Goal: Task Accomplishment & Management: Complete application form

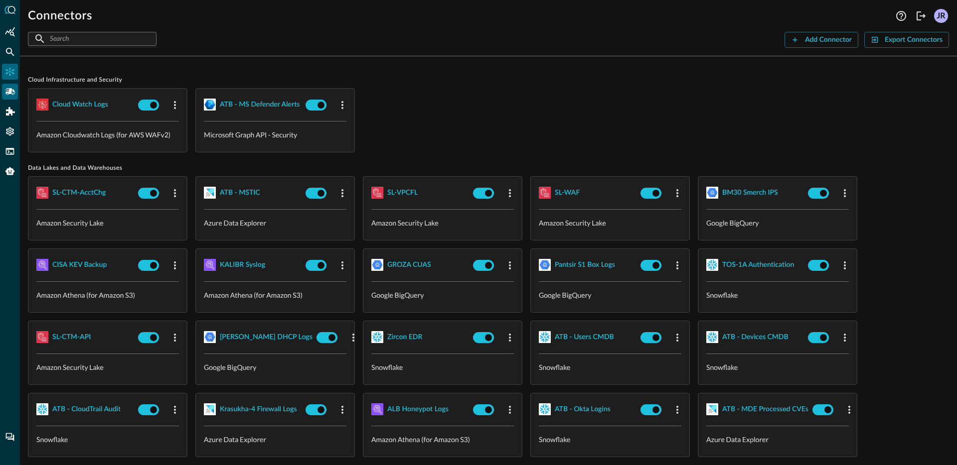
click at [7, 97] on div "Pipelines" at bounding box center [10, 92] width 16 height 16
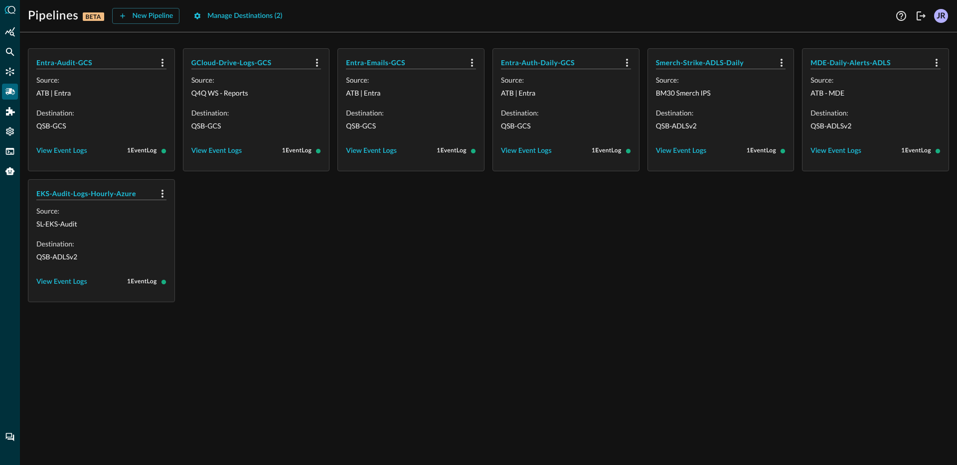
click at [390, 203] on div "Entra-Audit-GCS Source: ATB | Entra Destination: QSB-GCS View Event Logs 1 Even…" at bounding box center [488, 175] width 921 height 254
click at [439, 343] on div "Entra-Audit-GCS Source: ATB | Entra Destination: QSB-GCS View Event Logs 1 Even…" at bounding box center [488, 252] width 937 height 425
click at [443, 253] on div "Entra-Audit-GCS Source: ATB | Entra Destination: QSB-GCS View Event Logs 1 Even…" at bounding box center [488, 175] width 921 height 254
click at [320, 254] on div "Entra-Audit-GCS Source: ATB | Entra Destination: QSB-GCS View Event Logs 1 Even…" at bounding box center [488, 175] width 921 height 254
click at [71, 65] on h5 "Entra-Audit-GCS" at bounding box center [95, 63] width 118 height 10
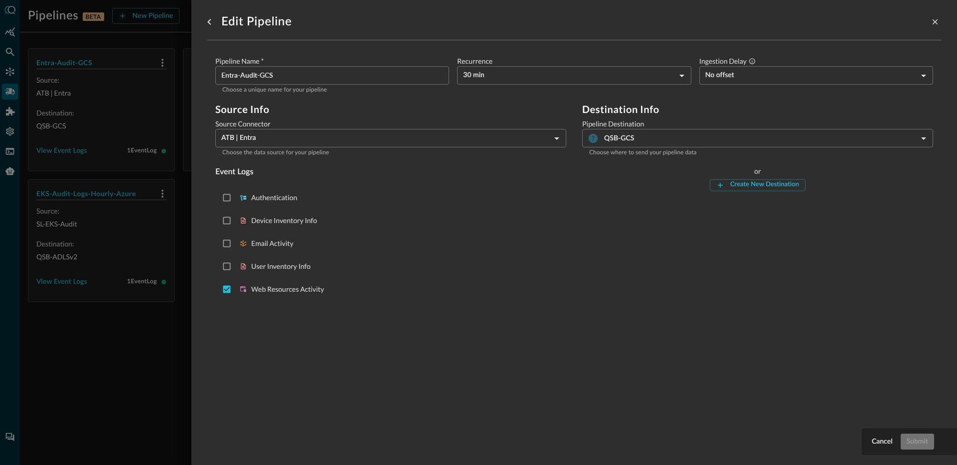
click at [137, 338] on div at bounding box center [478, 232] width 957 height 465
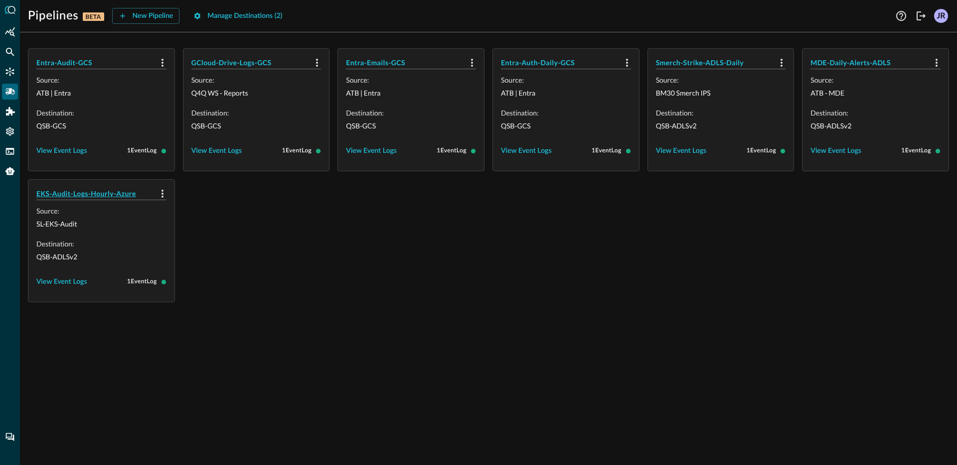
click at [95, 197] on h5 "EKS-Audit-Logs-Hourly-Azure" at bounding box center [95, 194] width 118 height 10
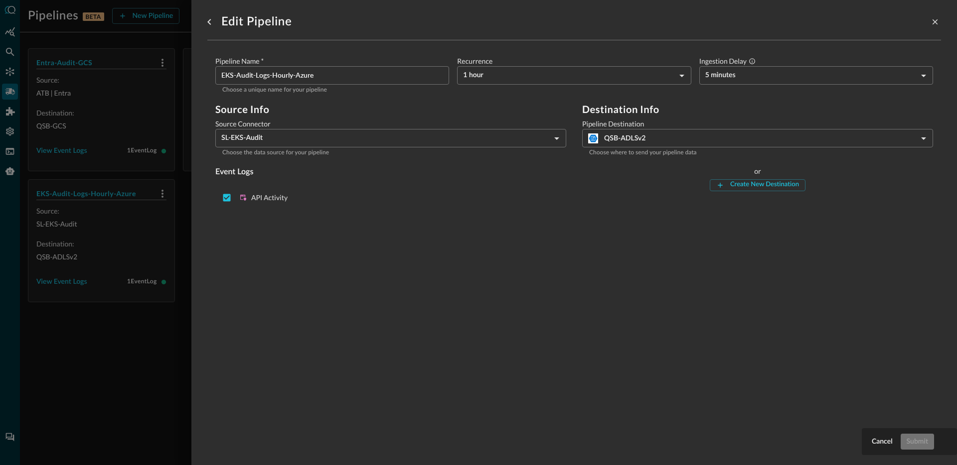
click at [122, 322] on div at bounding box center [478, 232] width 957 height 465
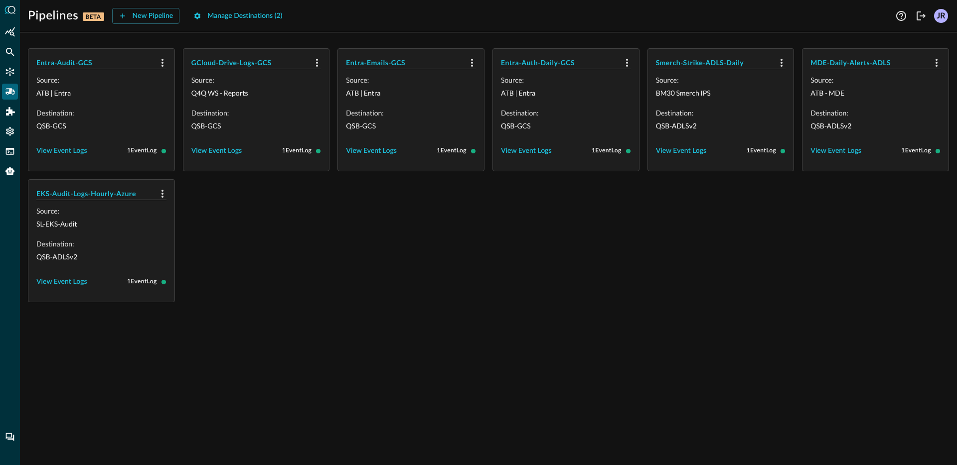
click at [317, 223] on div "Entra-Audit-GCS Source: ATB | Entra Destination: QSB-GCS View Event Logs 1 Even…" at bounding box center [488, 175] width 921 height 254
click at [329, 294] on div "Entra-Audit-GCS Source: ATB | Entra Destination: QSB-GCS View Event Logs 1 Even…" at bounding box center [488, 175] width 921 height 254
click at [143, 14] on div "New Pipeline" at bounding box center [153, 16] width 41 height 12
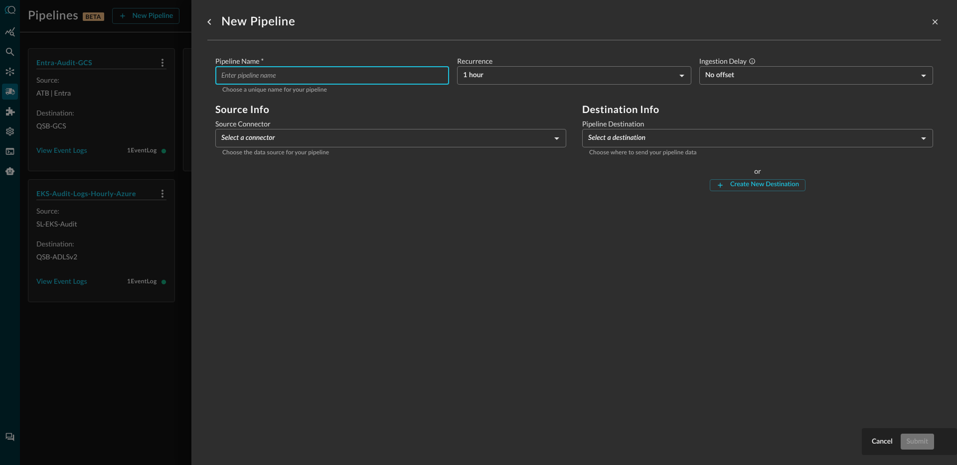
click at [321, 84] on input "Pipeline Name   *" at bounding box center [335, 75] width 228 height 18
type input "E"
type input "MDE-Daily-Devices-Splunk"
click at [487, 77] on body "Pipelines BETA New Pipeline Manage Destinations ( 2 ) Help Logout JR Entra-Audi…" at bounding box center [478, 232] width 957 height 465
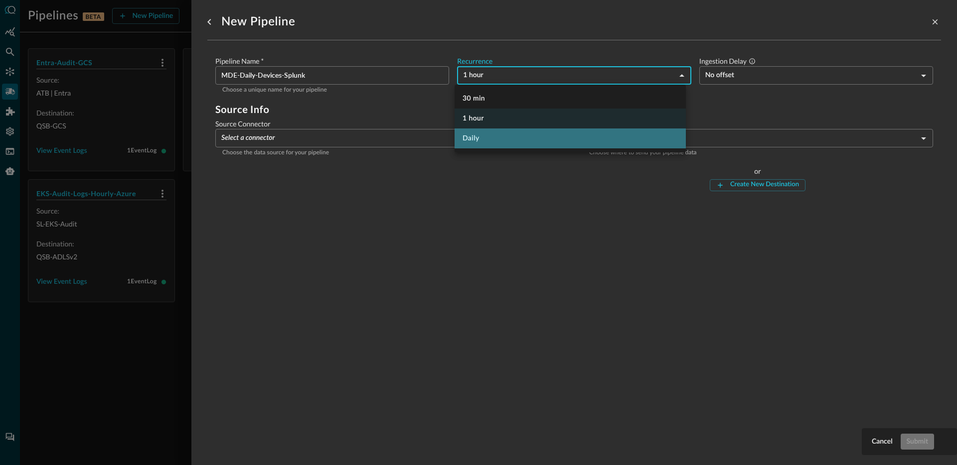
click at [476, 135] on li "Daily" at bounding box center [569, 139] width 231 height 20
type input "DAY_1"
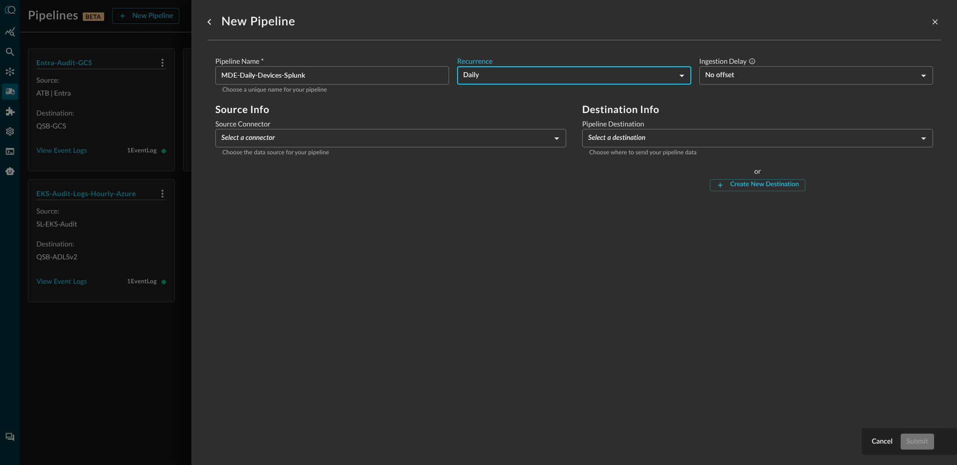
click at [571, 217] on div "New Pipeline Pipeline Name   * MDE-Daily-Devices-Splunk ​ Choose a unique name …" at bounding box center [574, 227] width 734 height 454
click at [378, 139] on body "Pipelines BETA New Pipeline Manage Destinations ( 2 ) Help Logout JR Entra-Audi…" at bounding box center [478, 232] width 957 height 465
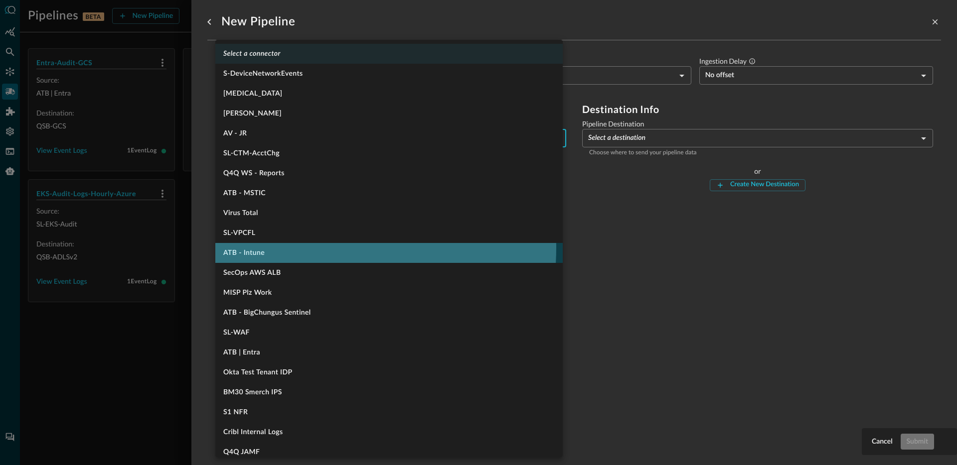
click at [288, 248] on li "ATB - Intune" at bounding box center [388, 253] width 347 height 20
type input "1142"
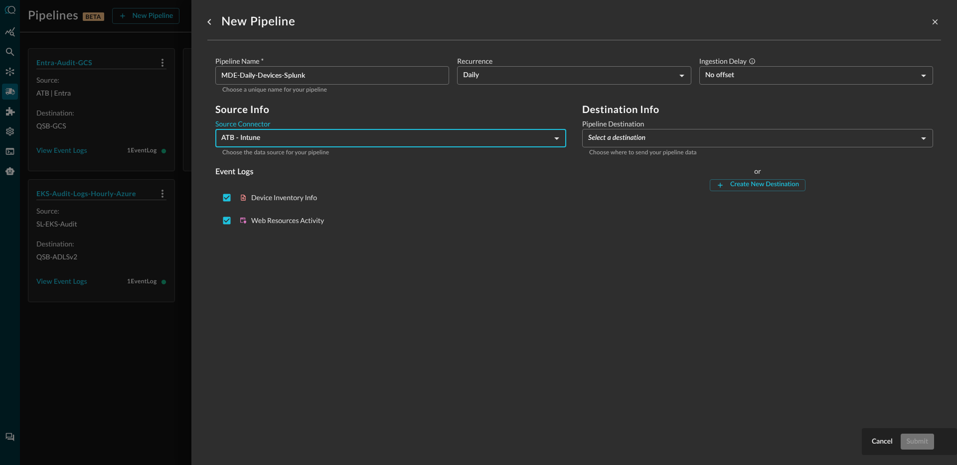
click at [290, 245] on div "Pipeline Name   * MDE-Daily-Devices-Splunk ​ Choose a unique name for your pipe…" at bounding box center [574, 150] width 734 height 220
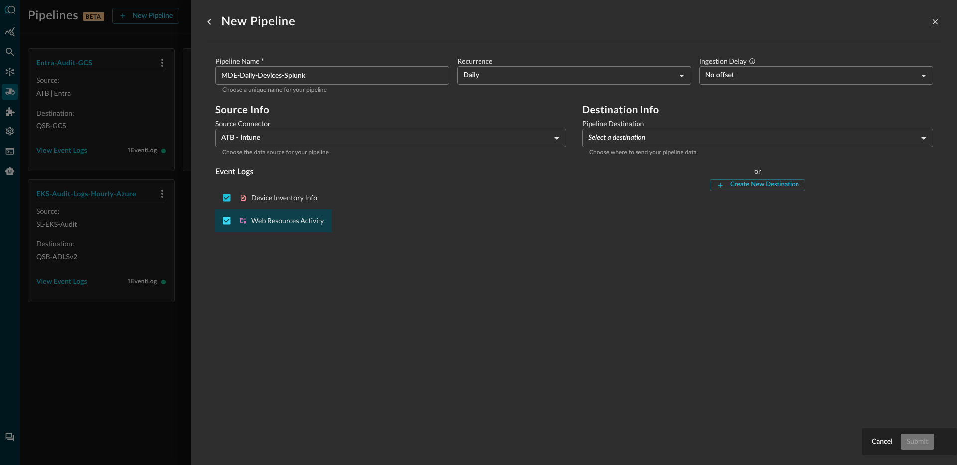
click at [225, 220] on input "Deselect Web Resources Activity event type" at bounding box center [226, 220] width 19 height 19
checkbox input "false"
click at [643, 254] on div "Pipeline Name   * MDE-Daily-Devices-Splunk ​ Choose a unique name for your pipe…" at bounding box center [574, 150] width 734 height 220
click at [629, 142] on body "Pipelines BETA New Pipeline Manage Destinations ( 2 ) Help Logout JR Entra-Audi…" at bounding box center [478, 232] width 957 height 465
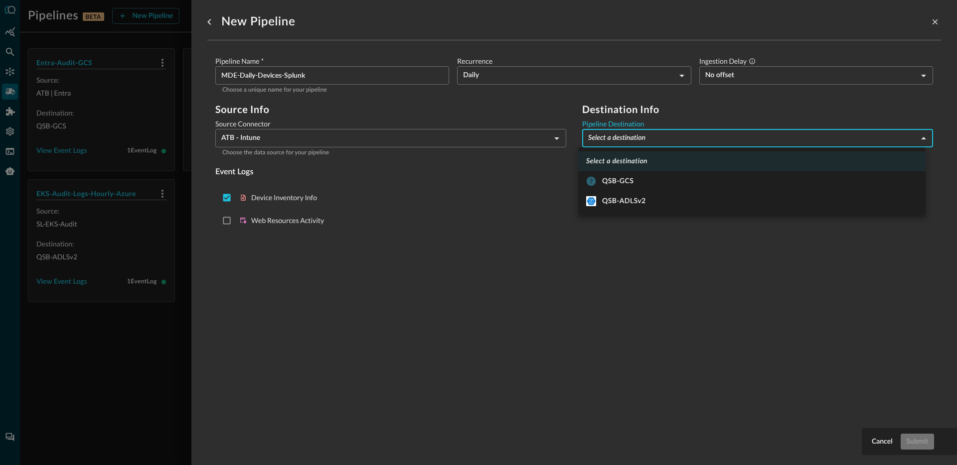
click at [568, 295] on div at bounding box center [478, 232] width 957 height 465
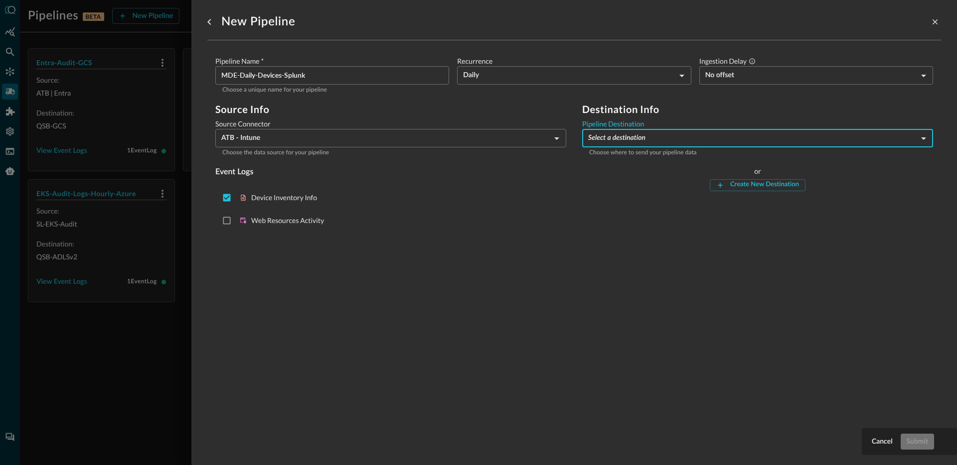
click at [751, 182] on div "Create New Destination" at bounding box center [764, 184] width 69 height 11
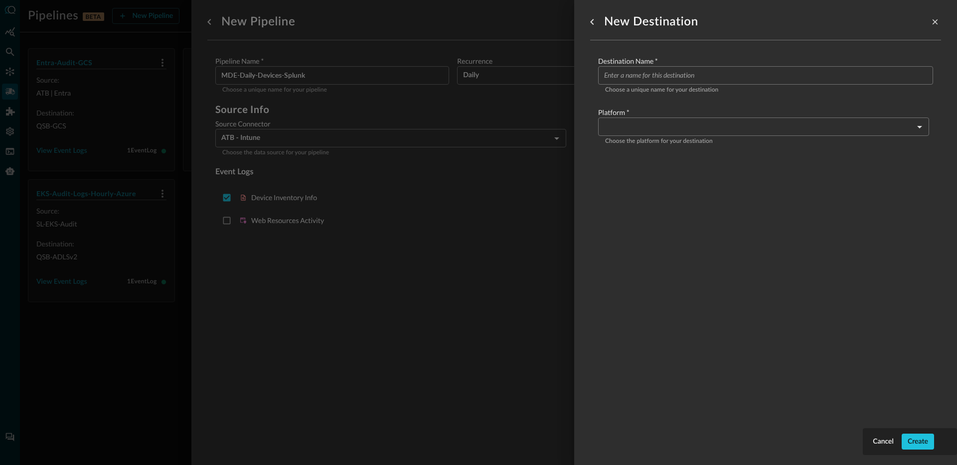
click at [689, 81] on input "Configure pipeline destination" at bounding box center [768, 75] width 329 height 18
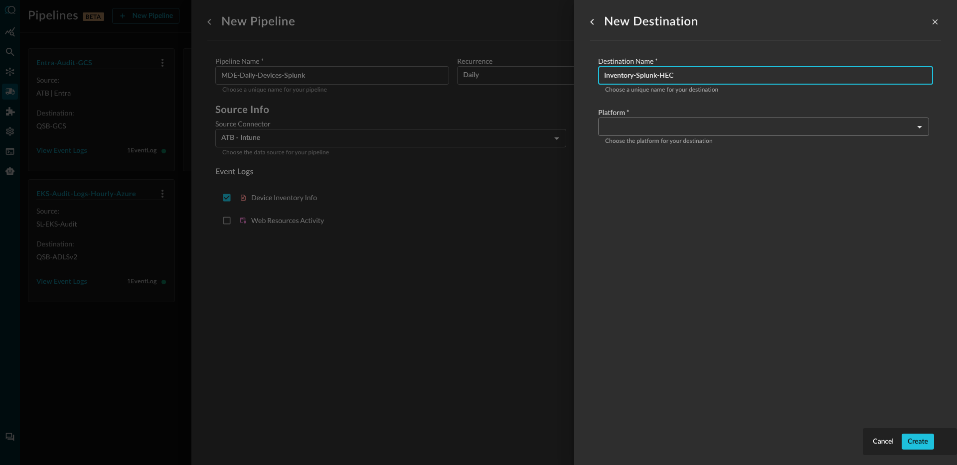
type input "Inventory-Splunk-HEC"
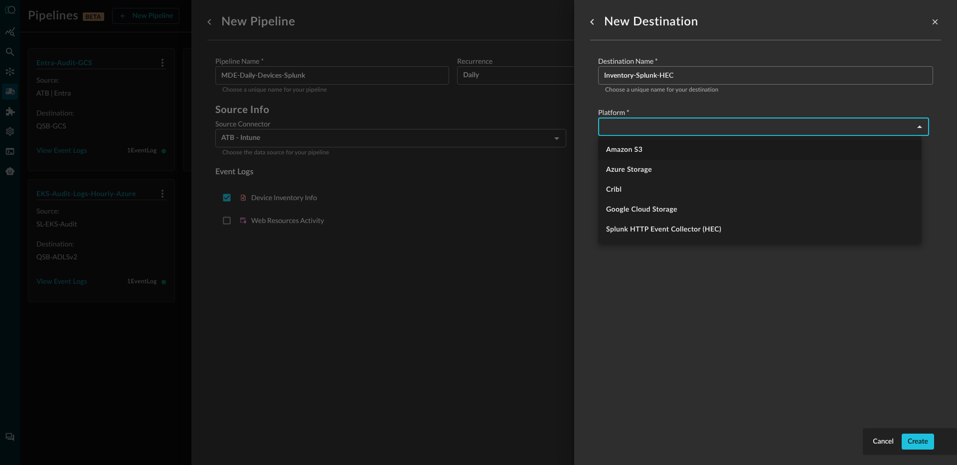
click at [690, 120] on body "Pipelines BETA New Pipeline Manage Destinations ( 2 ) Help Logout JR Entra-Audi…" at bounding box center [478, 232] width 957 height 465
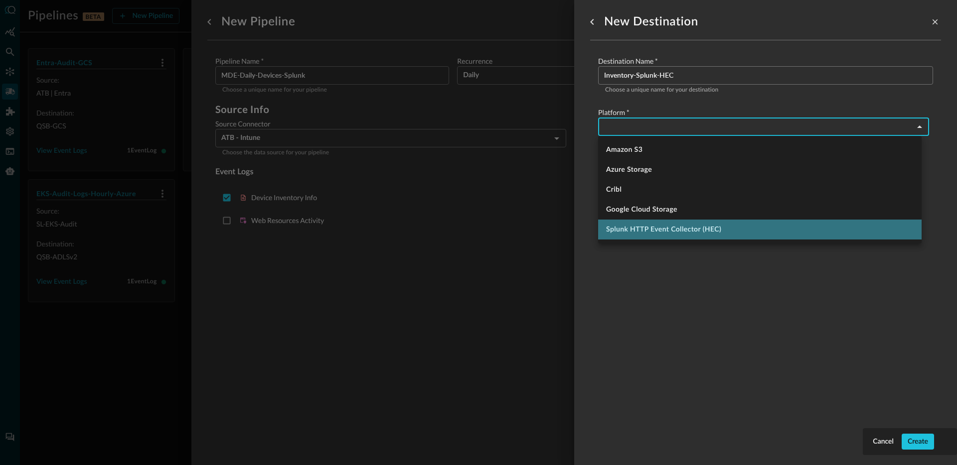
click at [654, 225] on li "Splunk HTTP Event Collector (HEC)" at bounding box center [759, 230] width 323 height 20
type input "splunk_hec"
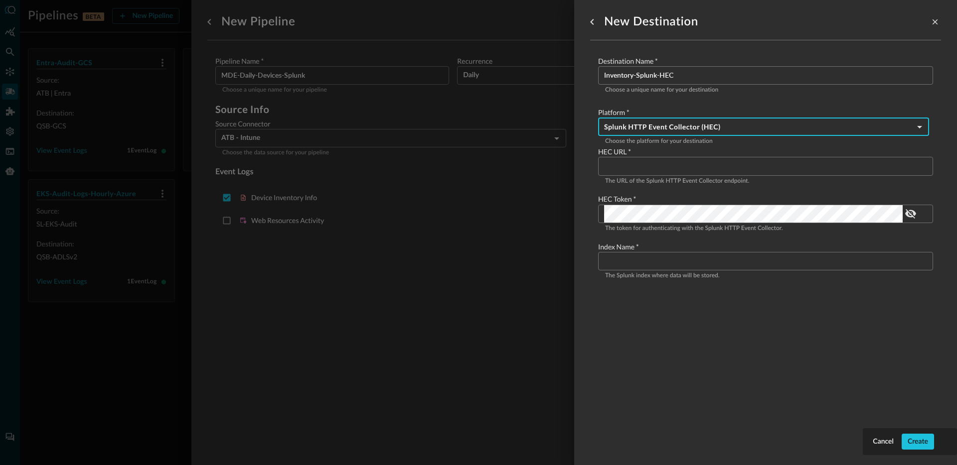
click at [655, 303] on div "Destination Name   * Inventory-Splunk-HEC ​ Choose a unique name for your desti…" at bounding box center [765, 172] width 351 height 265
click at [646, 165] on input "Configure pipeline destination" at bounding box center [768, 166] width 329 height 18
paste input "[URL]"
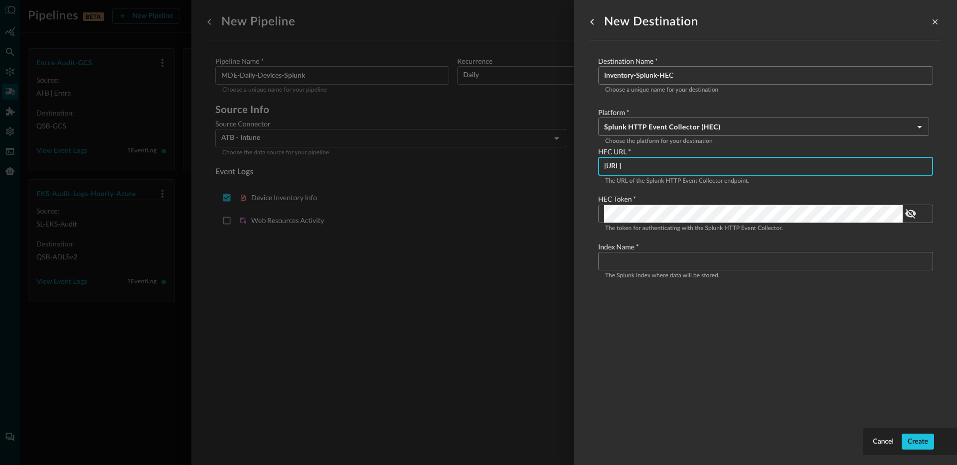
type input "[URL]"
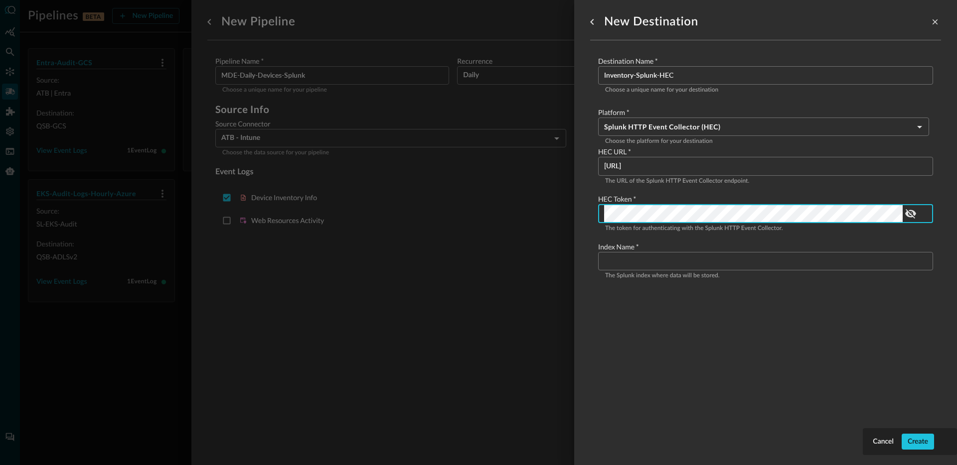
click at [666, 265] on input "Configure pipeline destination" at bounding box center [768, 261] width 329 height 18
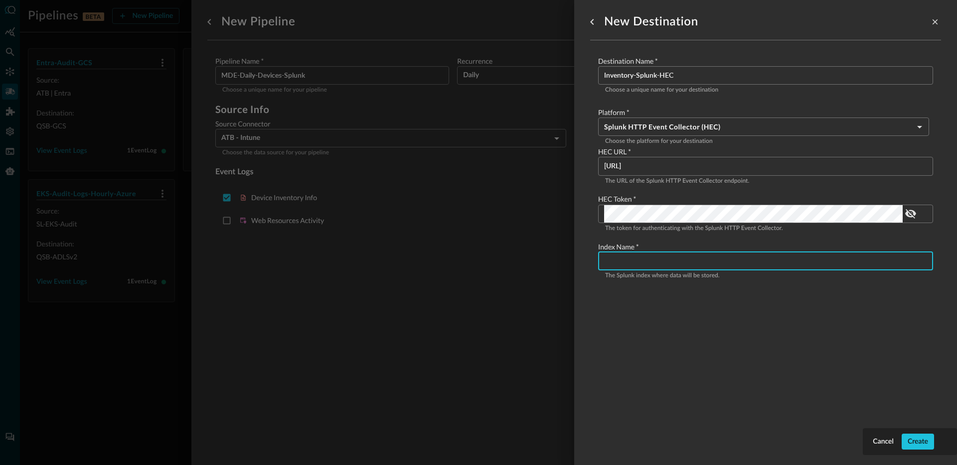
paste input "qsdp_test_index"
type input "qsdp_test_index"
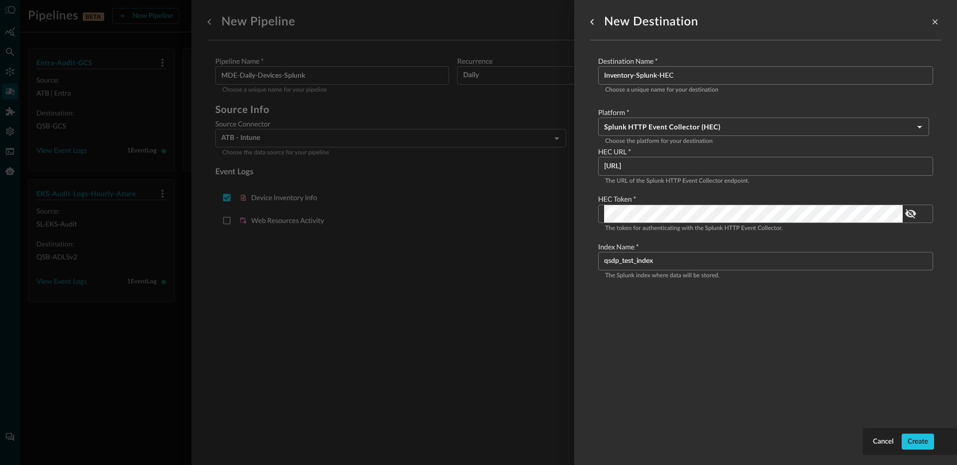
click at [633, 358] on div "New Destination Destination Name   * Inventory-Splunk-HEC ​ Choose a unique nam…" at bounding box center [765, 227] width 351 height 454
click at [914, 445] on div "Create" at bounding box center [917, 442] width 20 height 12
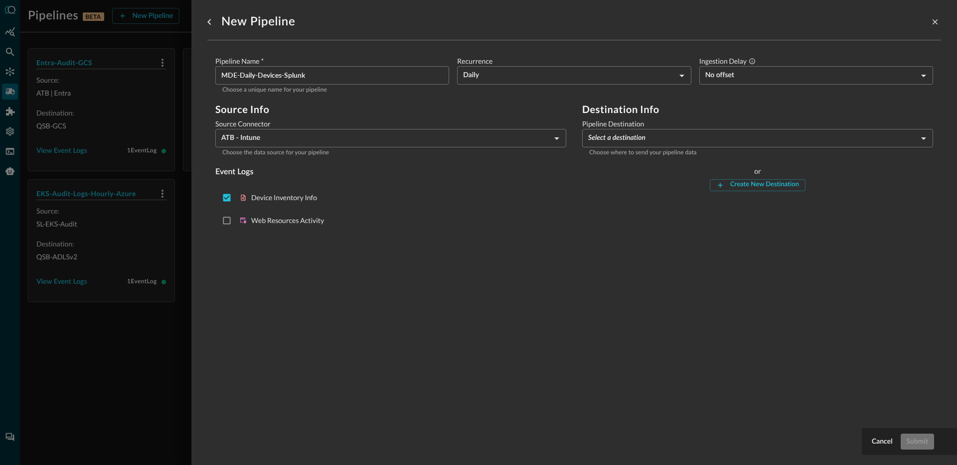
click at [648, 144] on body "Pipelines BETA New Pipeline Manage Destinations ( 3 ) Help Logout JR Entra-Audi…" at bounding box center [478, 232] width 957 height 465
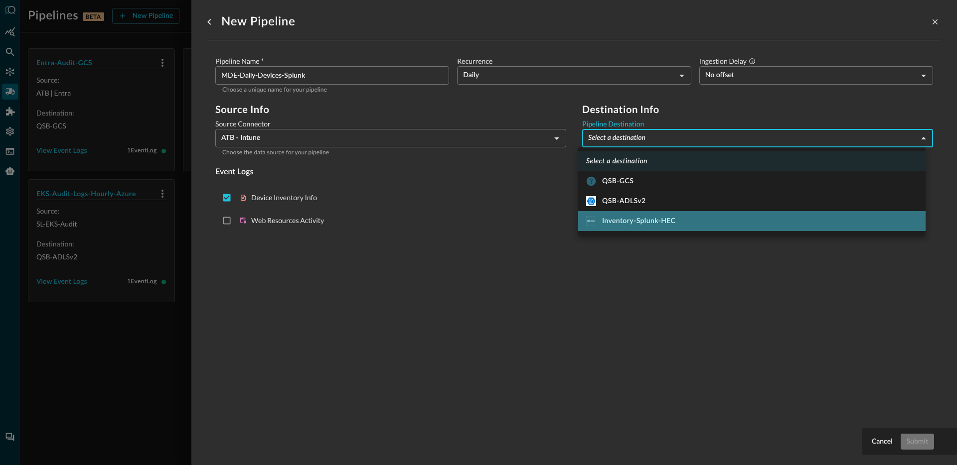
click at [645, 224] on div "Inventory-Splunk-HEC" at bounding box center [630, 221] width 89 height 10
type input "11"
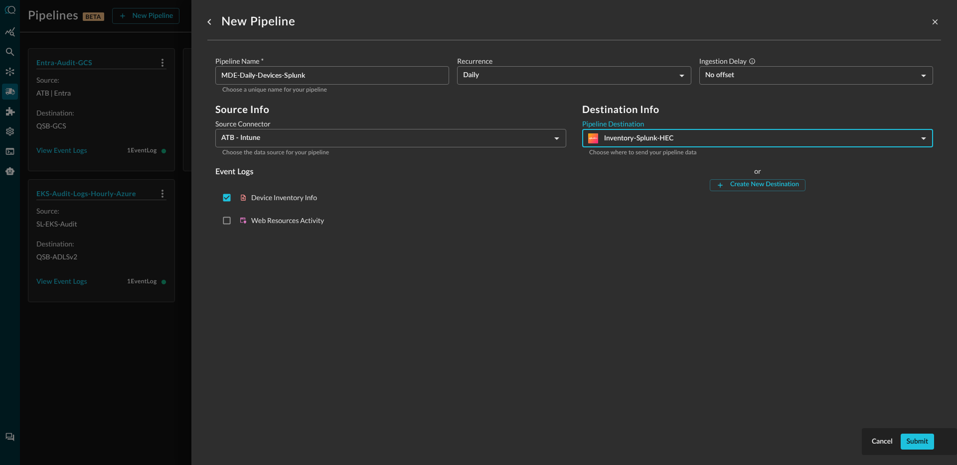
click at [568, 281] on div "New Pipeline Pipeline Name   * MDE-Daily-Devices-Splunk ​ Choose a unique name …" at bounding box center [574, 227] width 734 height 454
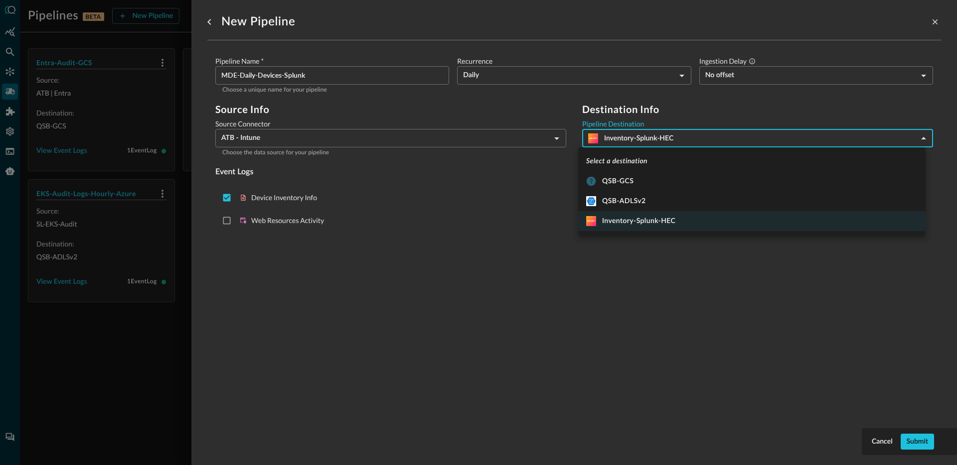
click at [665, 145] on body "Pipelines BETA New Pipeline Manage Destinations ( 3 ) Help Logout JR Entra-Audi…" at bounding box center [478, 232] width 957 height 465
click at [611, 227] on li "Inventory-Splunk-HEC" at bounding box center [751, 221] width 347 height 20
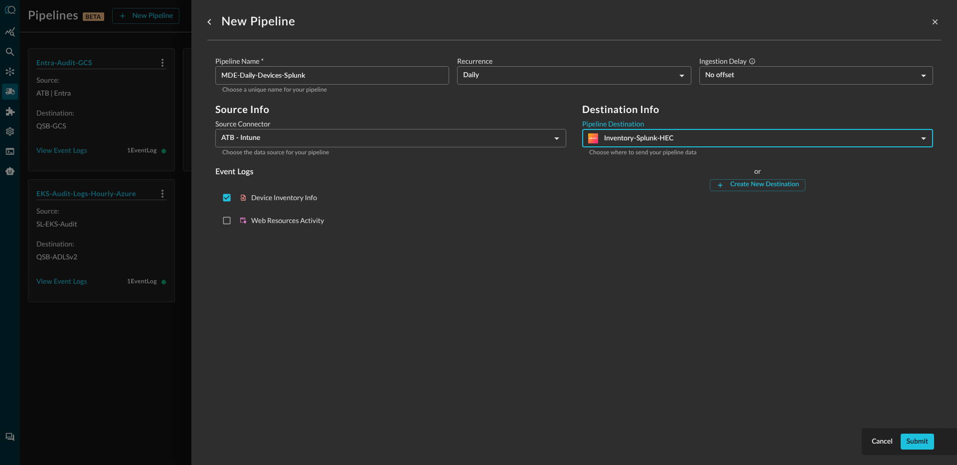
click at [564, 271] on div "New Pipeline Pipeline Name   * MDE-Daily-Devices-Splunk ​ Choose a unique name …" at bounding box center [574, 227] width 734 height 454
click at [222, 75] on input "MDE-Daily-Devices-Splunk" at bounding box center [335, 75] width 228 height 18
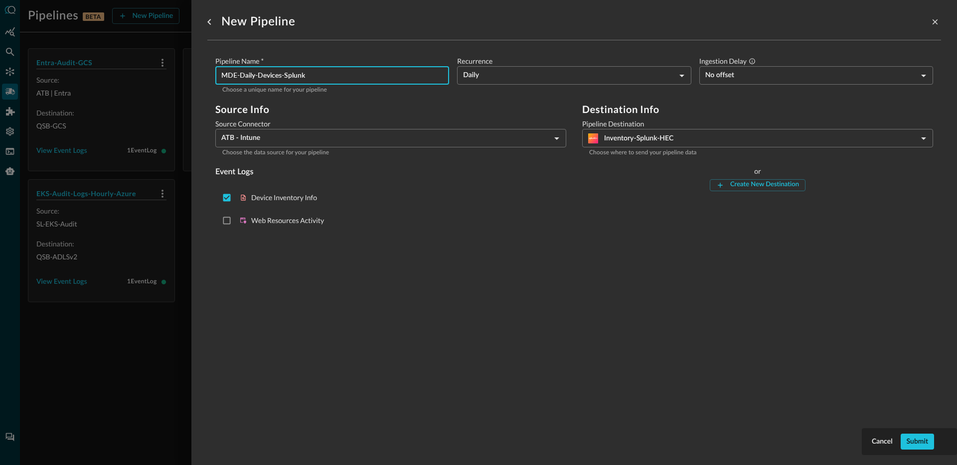
click at [222, 75] on input "MDE-Daily-Devices-Splunk" at bounding box center [335, 75] width 228 height 18
type input "Intune-Daily-Devices-Splunk"
click at [912, 440] on div "Submit" at bounding box center [917, 442] width 21 height 12
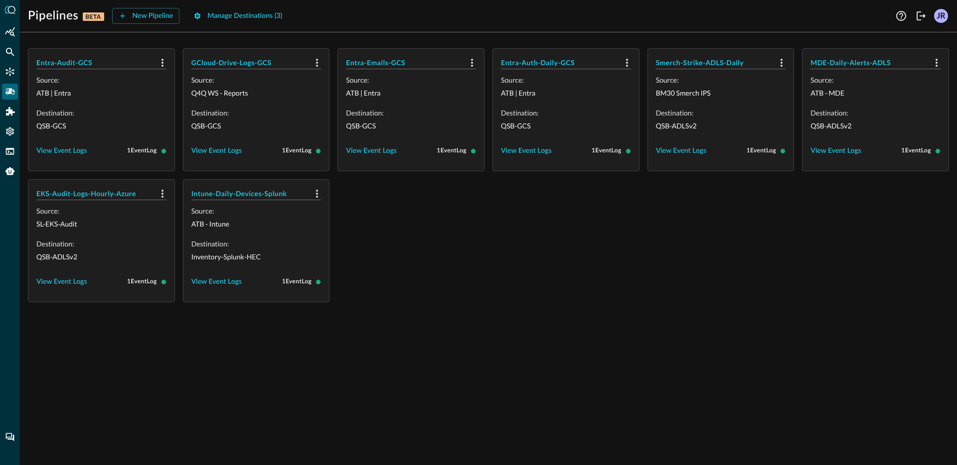
click at [443, 247] on div "Entra-Audit-GCS Source: ATB | Entra Destination: QSB-GCS View Event Logs 1 Even…" at bounding box center [488, 175] width 921 height 254
click at [136, 17] on div "New Pipeline" at bounding box center [153, 16] width 41 height 12
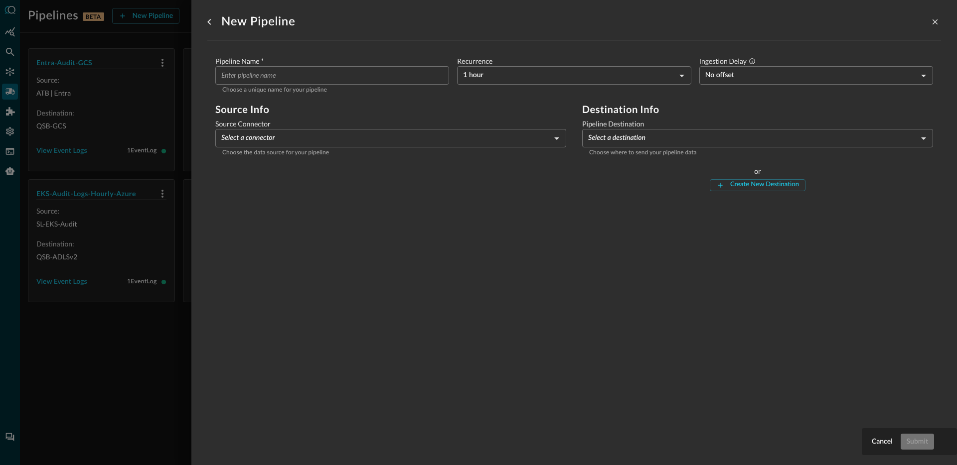
click at [304, 85] on div "Pipeline Name   * ​ Choose a unique name for your pipeline" at bounding box center [332, 75] width 234 height 39
click at [259, 75] on input "Pipeline Name   *" at bounding box center [335, 75] width 228 height 18
paste input "MDE-Daily-Devices-Splunk"
type input "MDE-Daily-Devices-Splunk"
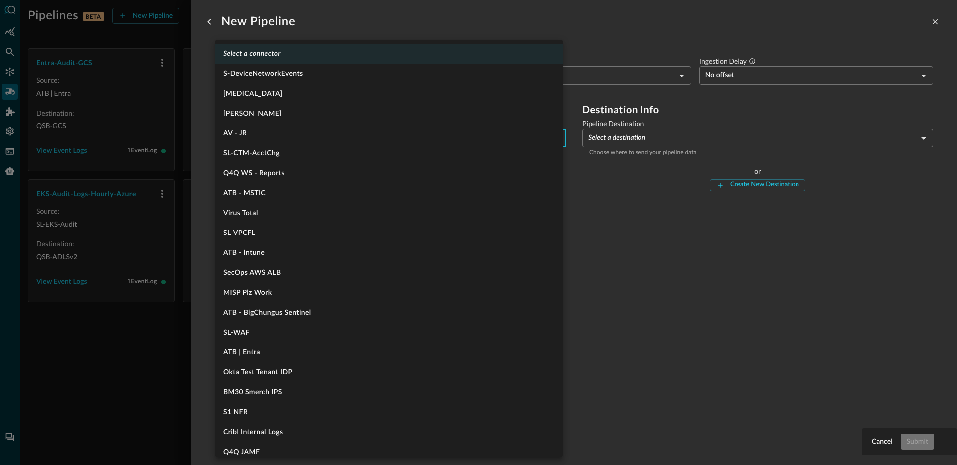
click at [293, 145] on body "Pipelines BETA New Pipeline Manage Destinations ( 3 ) Help Logout JR Entra-Audi…" at bounding box center [478, 232] width 957 height 465
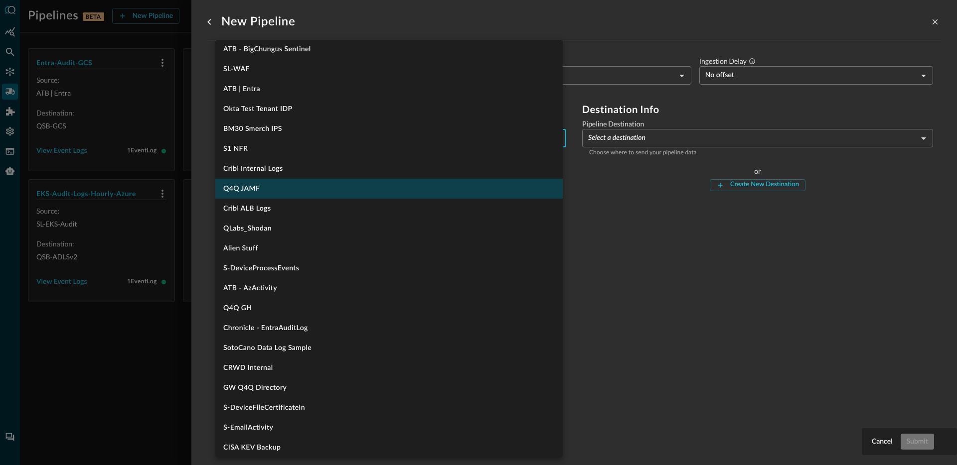
scroll to position [603, 0]
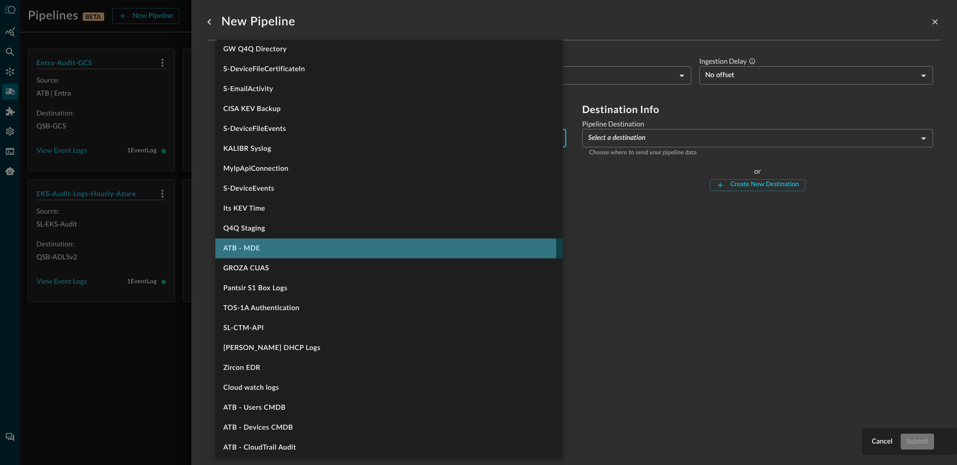
click at [328, 250] on li "ATB - MDE" at bounding box center [388, 249] width 347 height 20
type input "1329"
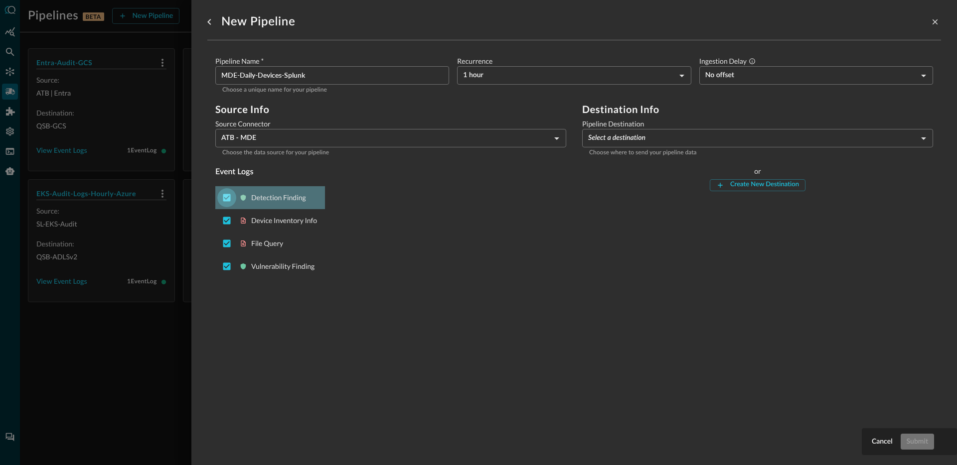
click at [228, 199] on input "Deselect Detection Finding event type" at bounding box center [226, 197] width 19 height 19
checkbox input "false"
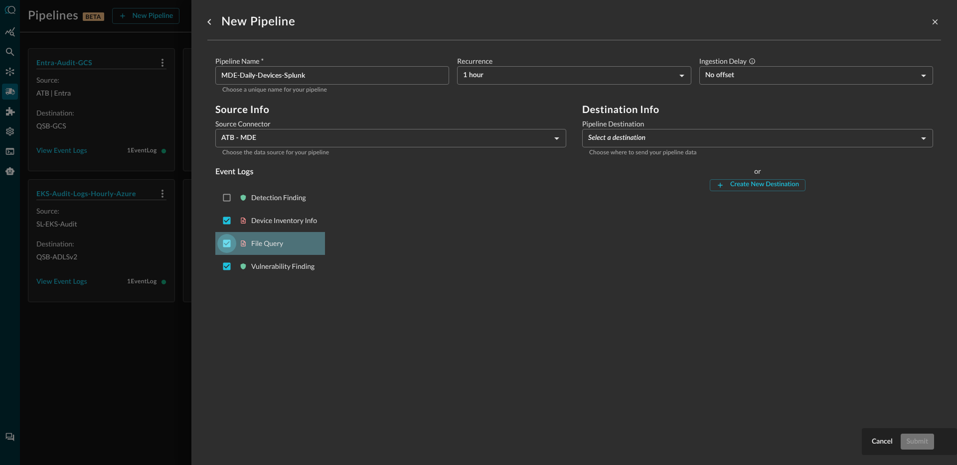
click at [224, 244] on input "Deselect File Query event type" at bounding box center [226, 243] width 19 height 19
checkbox input "false"
click at [221, 266] on input "Deselect Vulnerability Finding event type" at bounding box center [226, 266] width 19 height 19
checkbox input "false"
click at [580, 74] on body "Pipelines BETA New Pipeline Manage Destinations ( 3 ) Help Logout JR Entra-Audi…" at bounding box center [478, 232] width 957 height 465
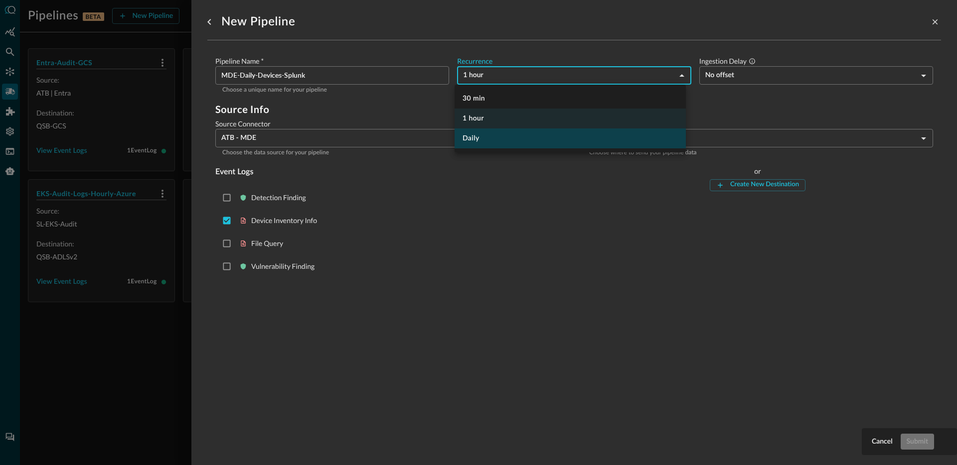
click at [505, 139] on li "Daily" at bounding box center [569, 139] width 231 height 20
type input "DAY_1"
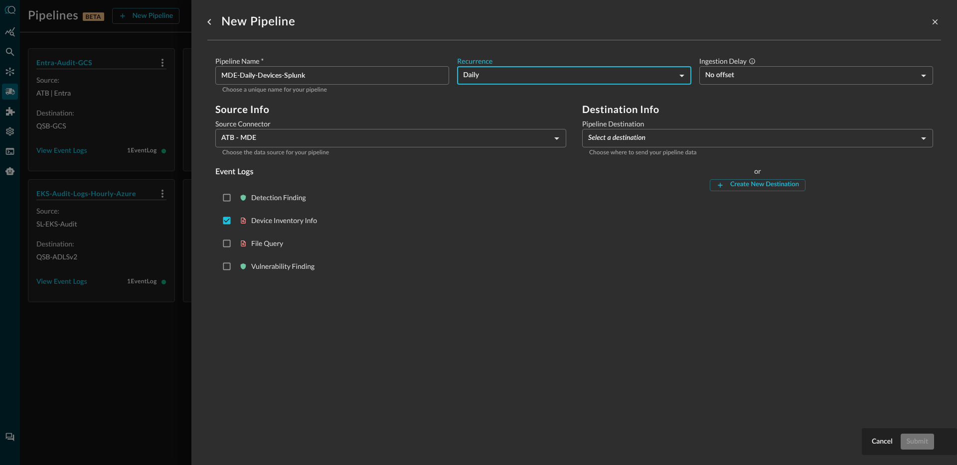
click at [673, 144] on body "Pipelines BETA New Pipeline Manage Destinations ( 3 ) Help Logout JR Entra-Audi…" at bounding box center [478, 232] width 957 height 465
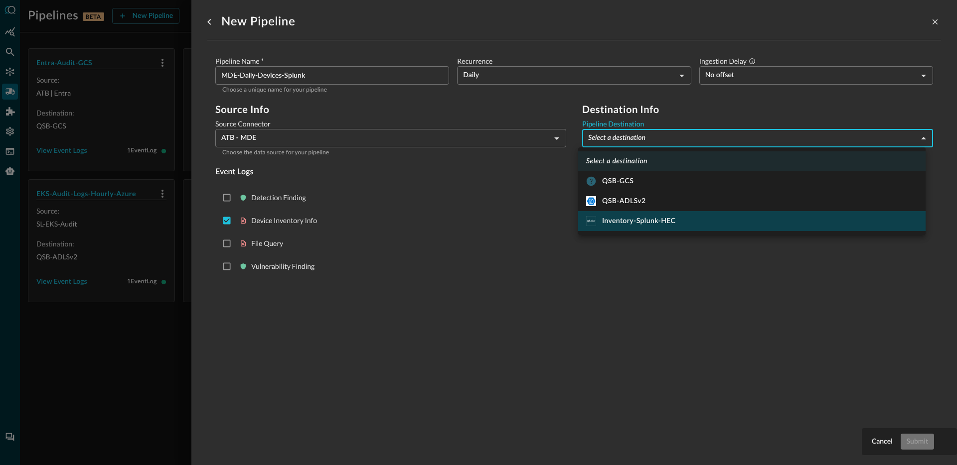
click at [642, 223] on div "Inventory-Splunk-HEC" at bounding box center [630, 221] width 89 height 10
type input "11"
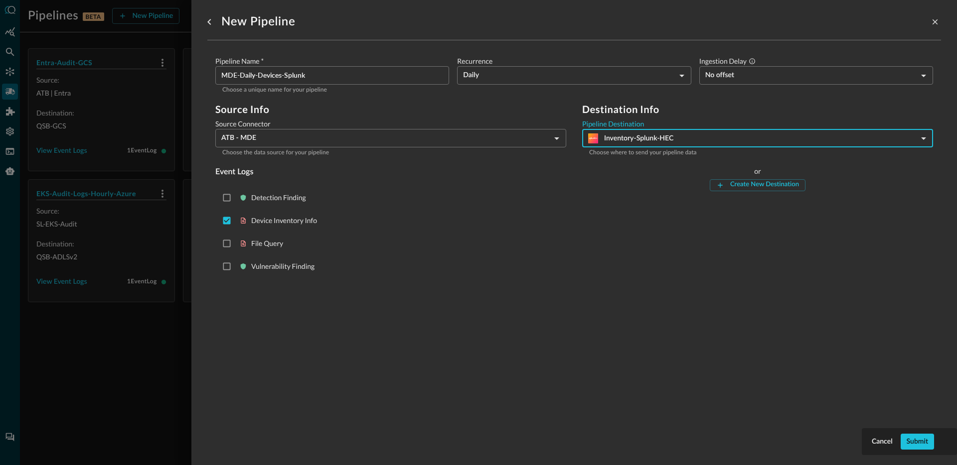
click at [604, 286] on main "Pipeline Name   * MDE-Daily-Devices-Splunk ​ Choose a unique name for your pipe…" at bounding box center [574, 169] width 734 height 242
click at [913, 440] on div "Submit" at bounding box center [917, 442] width 21 height 12
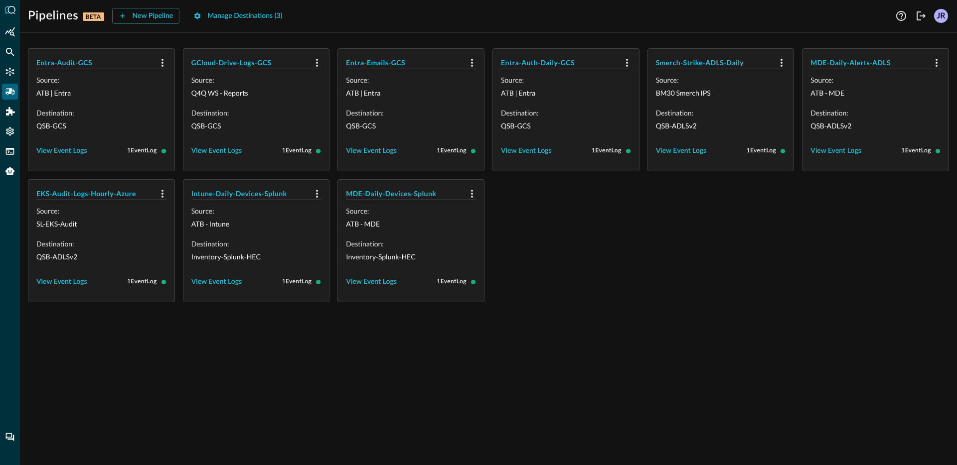
click at [546, 334] on div "Entra-Audit-GCS Source: ATB | Entra Destination: QSB-GCS View Event Logs 1 Even…" at bounding box center [488, 252] width 937 height 425
click at [579, 260] on div "Entra-Audit-GCS Source: ATB | Entra Destination: QSB-GCS View Event Logs 1 Even…" at bounding box center [488, 175] width 921 height 254
click at [698, 326] on div "Entra-Audit-GCS Source: ATB | Entra Destination: QSB-GCS View Event Logs 1 Even…" at bounding box center [488, 252] width 937 height 425
click at [91, 196] on h5 "EKS-Audit-Logs-Hourly-Azure" at bounding box center [95, 194] width 118 height 10
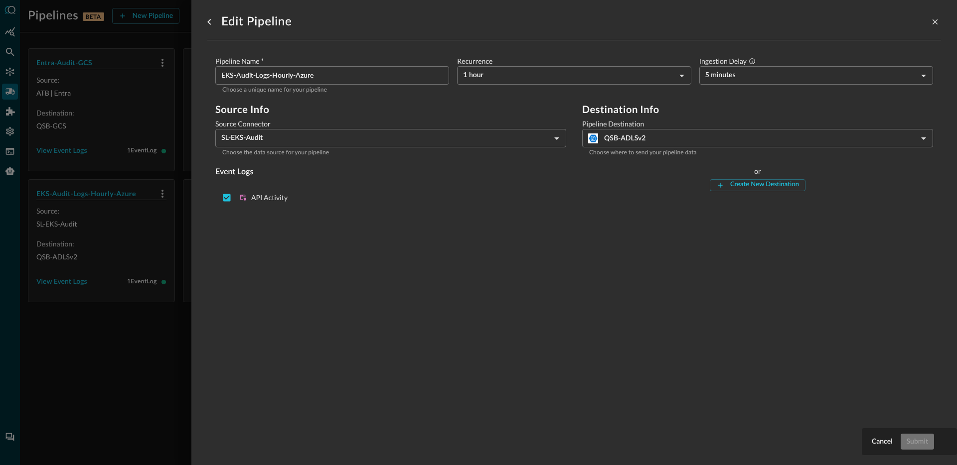
click at [131, 363] on div at bounding box center [478, 232] width 957 height 465
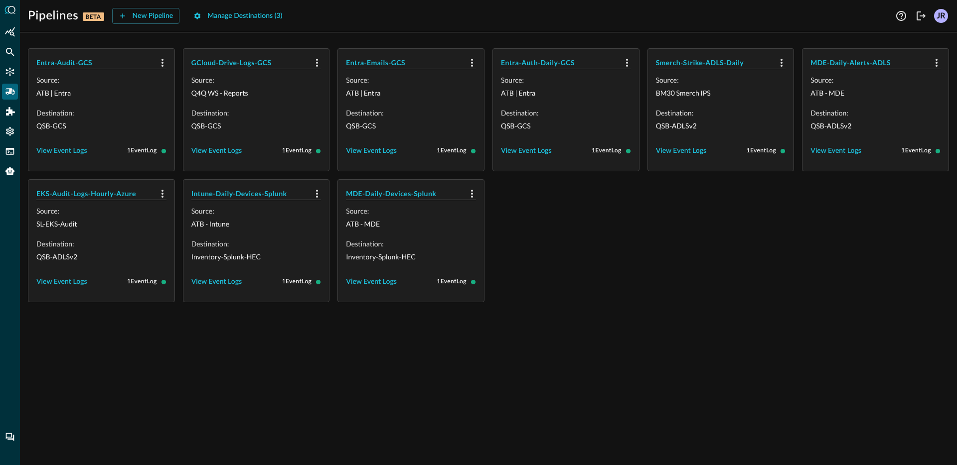
click at [132, 362] on div "Entra-Audit-GCS Source: ATB | Entra Destination: QSB-GCS View Event Logs 1 Even…" at bounding box center [488, 252] width 937 height 425
click at [672, 298] on div "Entra-Audit-GCS Source: ATB | Entra Destination: QSB-GCS View Event Logs 1 Even…" at bounding box center [488, 175] width 921 height 254
click at [659, 288] on div "Entra-Audit-GCS Source: ATB | Entra Destination: QSB-GCS View Event Logs 1 Even…" at bounding box center [488, 175] width 921 height 254
click at [678, 286] on div "Entra-Audit-GCS Source: ATB | Entra Destination: QSB-GCS View Event Logs 1 Even…" at bounding box center [488, 175] width 921 height 254
click at [143, 12] on div "New Pipeline" at bounding box center [153, 16] width 41 height 12
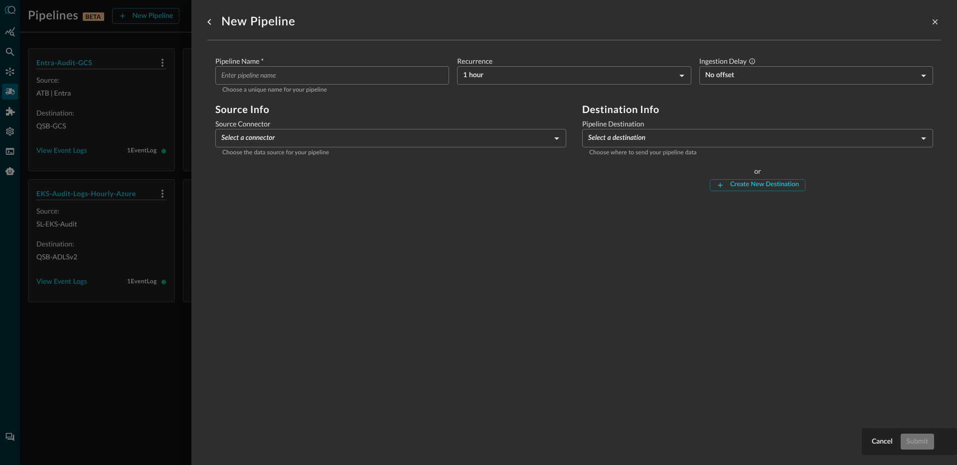
click at [555, 226] on div "New Pipeline Pipeline Name   * ​ Choose a unique name for your pipeline Recurre…" at bounding box center [574, 227] width 734 height 454
click at [28, 409] on div at bounding box center [478, 232] width 957 height 465
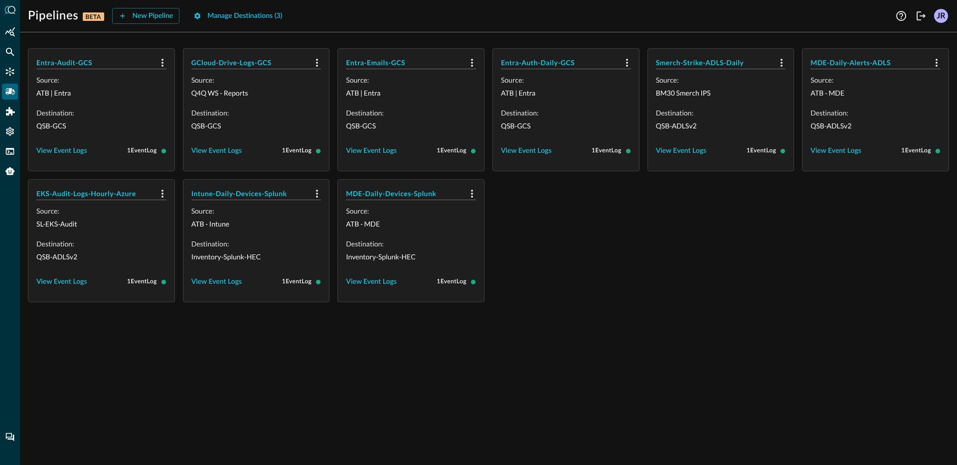
click at [92, 390] on div "Entra-Audit-GCS Source: ATB | Entra Destination: QSB-GCS View Event Logs 1 Even…" at bounding box center [488, 252] width 937 height 425
click at [791, 238] on div "Entra-Audit-GCS Source: ATB | Entra Destination: QSB-GCS View Event Logs 1 Even…" at bounding box center [488, 175] width 921 height 254
click at [578, 237] on div "Entra-Audit-GCS Source: ATB | Entra Destination: QSB-GCS View Event Logs 1 Even…" at bounding box center [488, 175] width 921 height 254
click at [156, 15] on div "New Pipeline" at bounding box center [153, 16] width 41 height 12
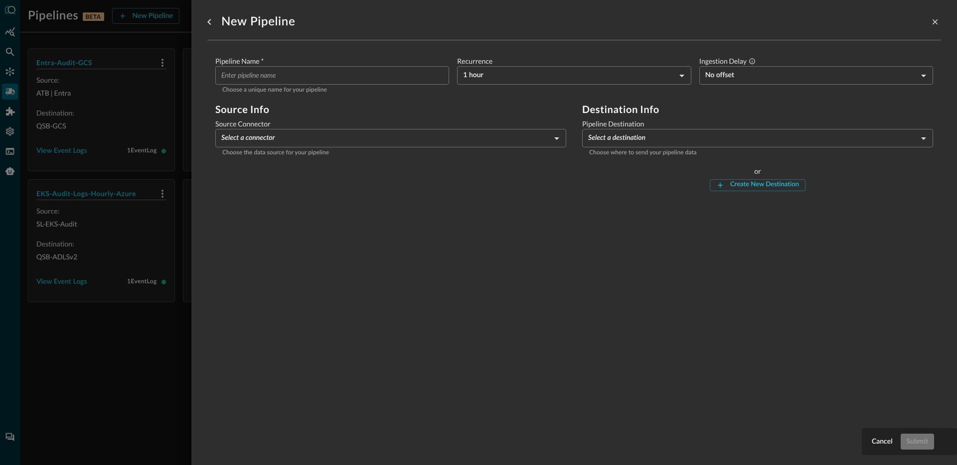
click at [83, 345] on div at bounding box center [478, 232] width 957 height 465
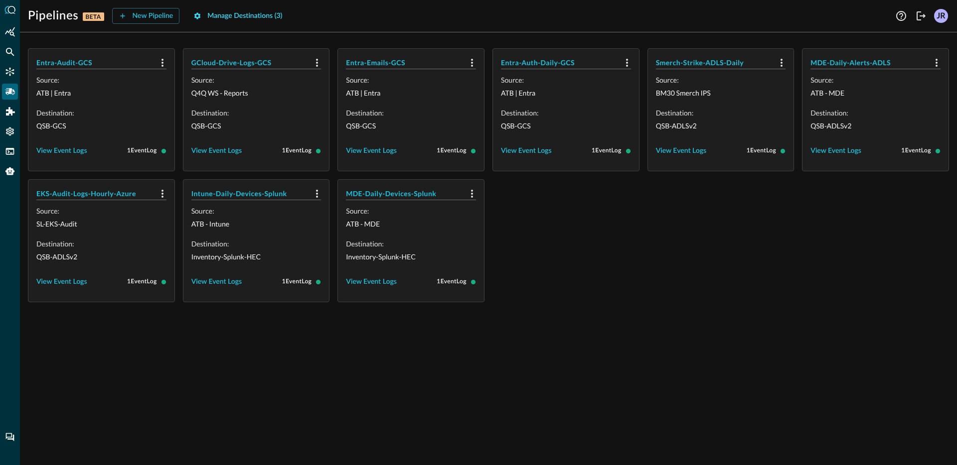
click at [239, 16] on div "Manage Destinations ( 3 )" at bounding box center [244, 16] width 75 height 12
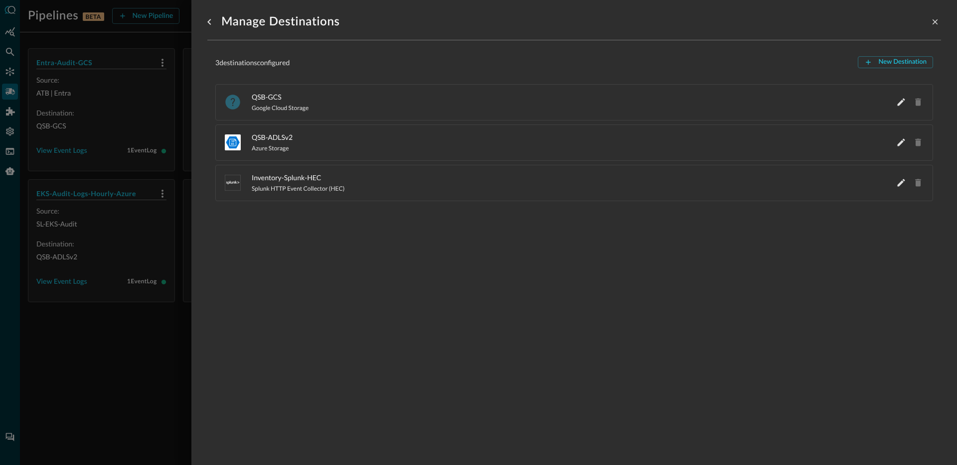
click at [108, 356] on div at bounding box center [478, 232] width 957 height 465
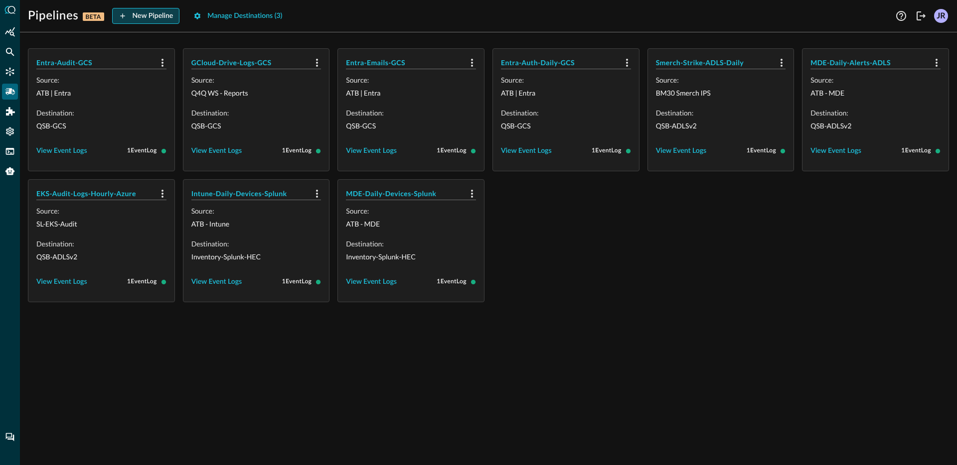
click at [133, 15] on div "New Pipeline" at bounding box center [153, 16] width 41 height 12
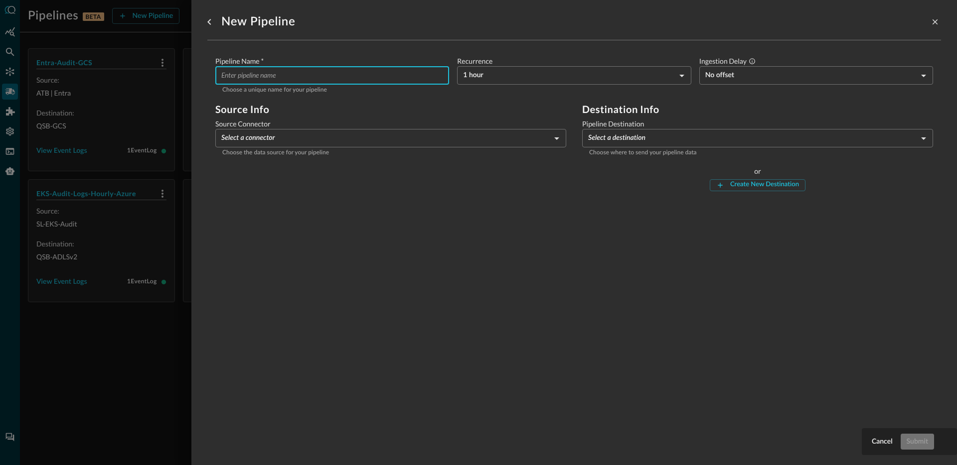
click at [358, 80] on input "Pipeline Name   *" at bounding box center [335, 75] width 228 height 18
type input "Zircon-Devices-Cribl-Daily"
click at [521, 65] on label "Recurrence" at bounding box center [574, 61] width 234 height 10
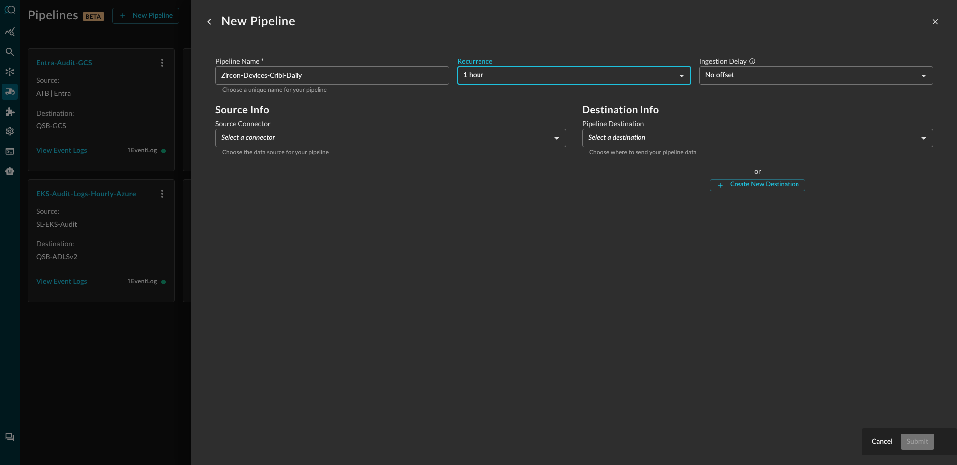
click at [512, 73] on body "Pipelines BETA New Pipeline Manage Destinations ( 3 ) Help Logout JR Entra-Audi…" at bounding box center [478, 232] width 957 height 465
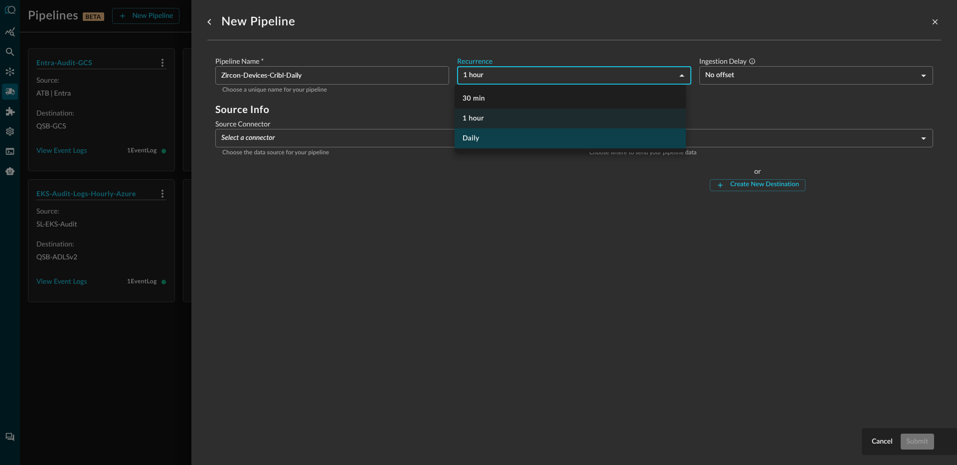
click at [489, 147] on li "Daily" at bounding box center [569, 139] width 231 height 20
type input "DAY_1"
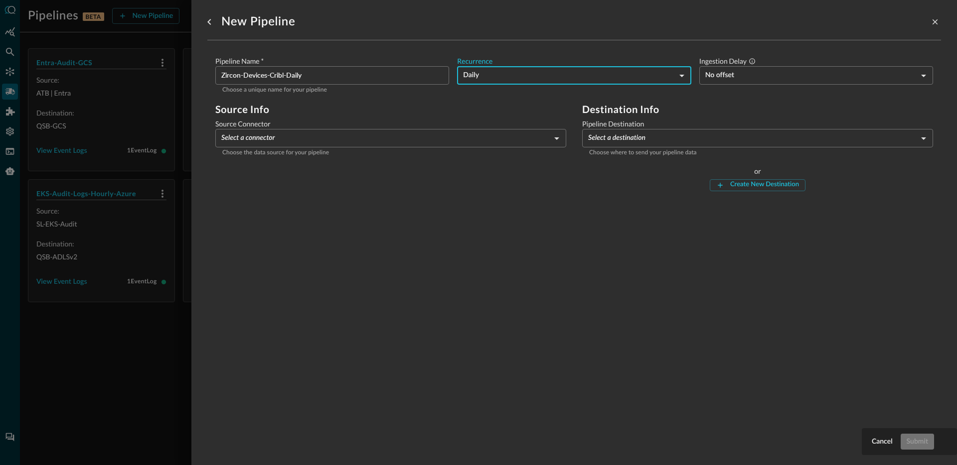
click at [345, 141] on body "Pipelines BETA New Pipeline Manage Destinations ( 3 ) Help Logout JR Entra-Audi…" at bounding box center [478, 232] width 957 height 465
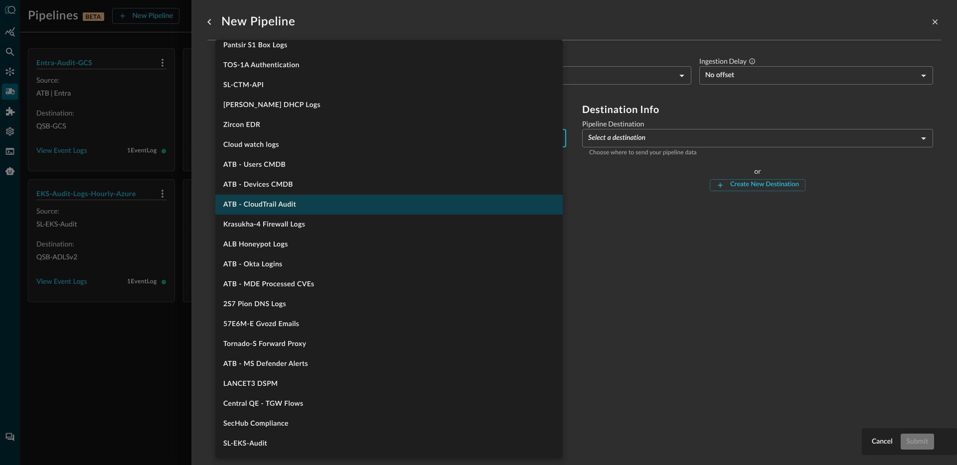
scroll to position [846, 0]
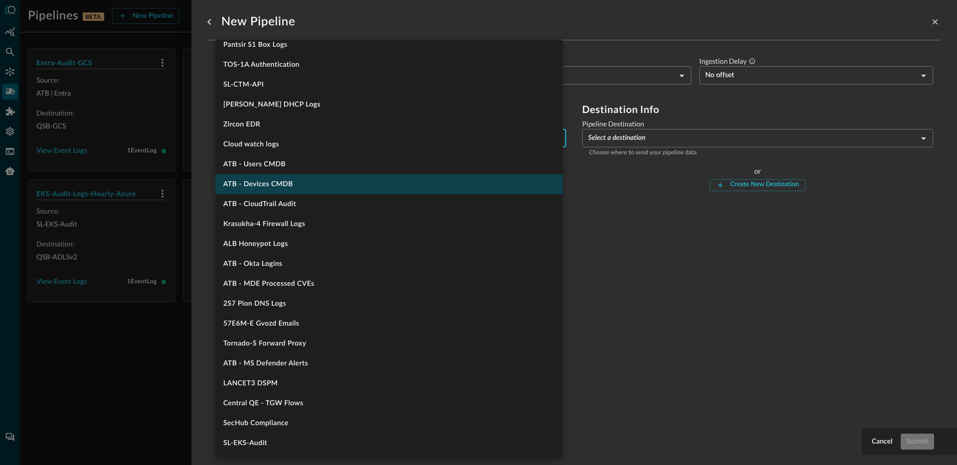
click at [319, 184] on li "ATB - Devices CMDB" at bounding box center [388, 184] width 347 height 20
type input "1704"
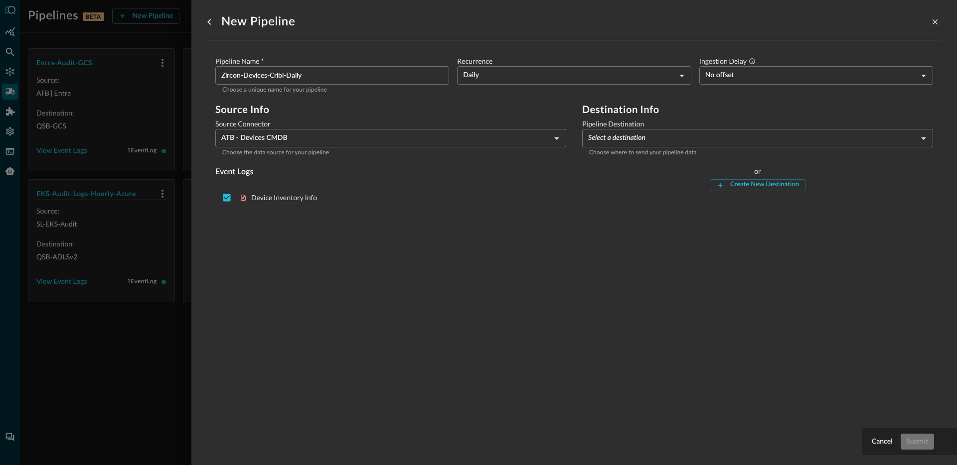
click at [323, 256] on div "New Pipeline Pipeline Name   * Zircon-Devices-Cribl-Daily ​ Choose a unique nam…" at bounding box center [574, 227] width 734 height 454
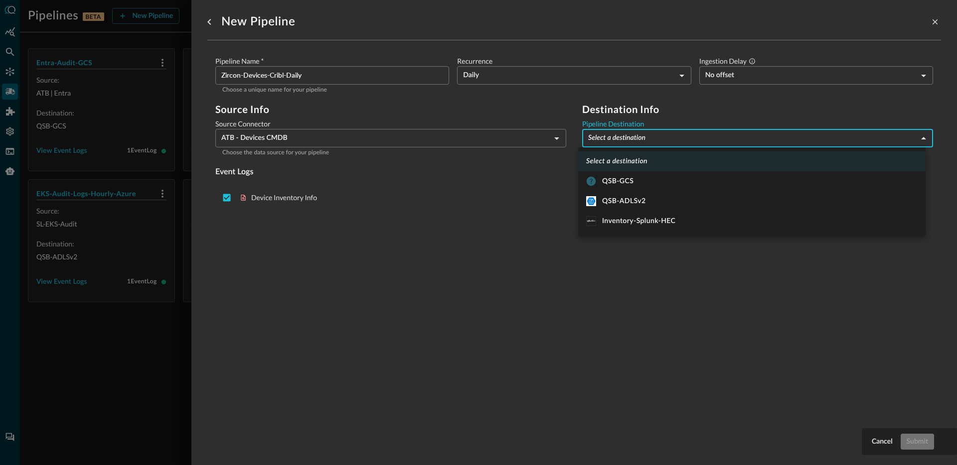
click at [621, 138] on body "Pipelines BETA New Pipeline Manage Destinations ( 3 ) Help Logout JR Entra-Audi…" at bounding box center [478, 232] width 957 height 465
click at [553, 296] on div at bounding box center [478, 232] width 957 height 465
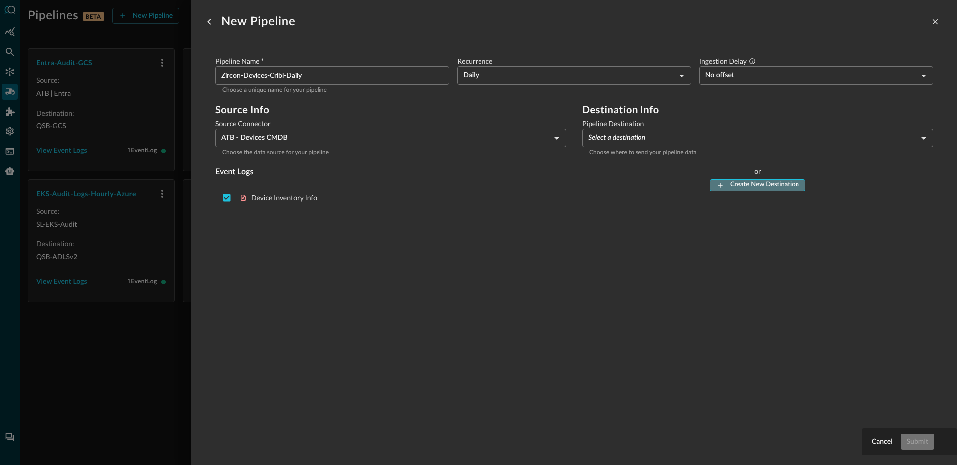
click at [771, 185] on div "Create New Destination" at bounding box center [764, 184] width 69 height 11
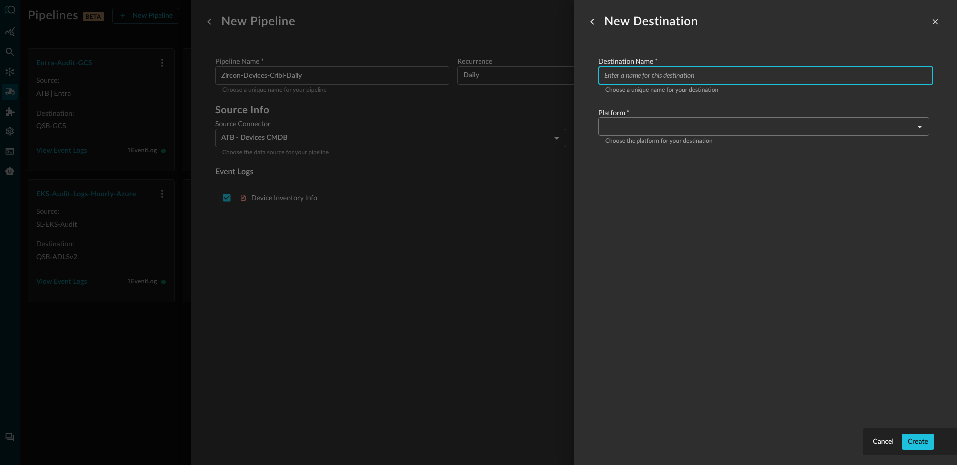
click at [670, 73] on input "Configure pipeline destination" at bounding box center [768, 75] width 329 height 18
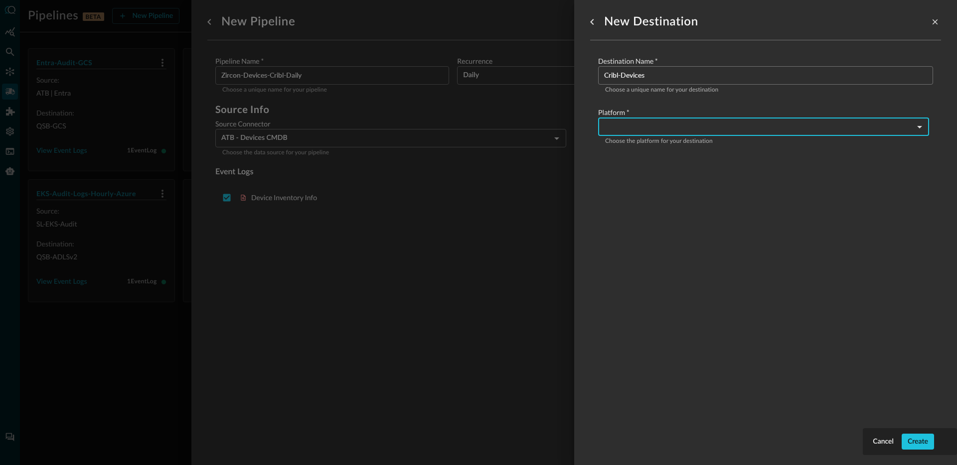
click at [693, 78] on input "Cribl-Devices" at bounding box center [768, 75] width 329 height 18
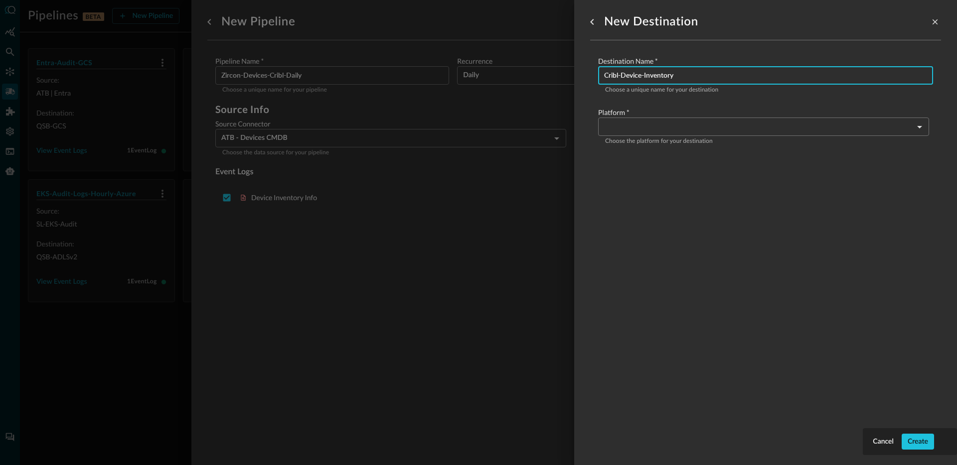
type input "Cribl-Device-Inventory"
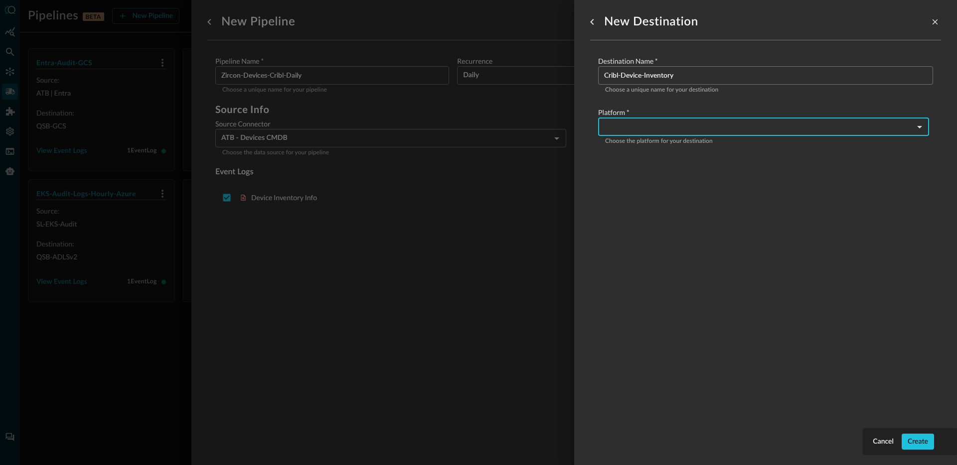
click at [697, 118] on body "Pipelines BETA New Pipeline Manage Destinations ( 3 ) Help Logout JR Entra-Audi…" at bounding box center [478, 232] width 957 height 465
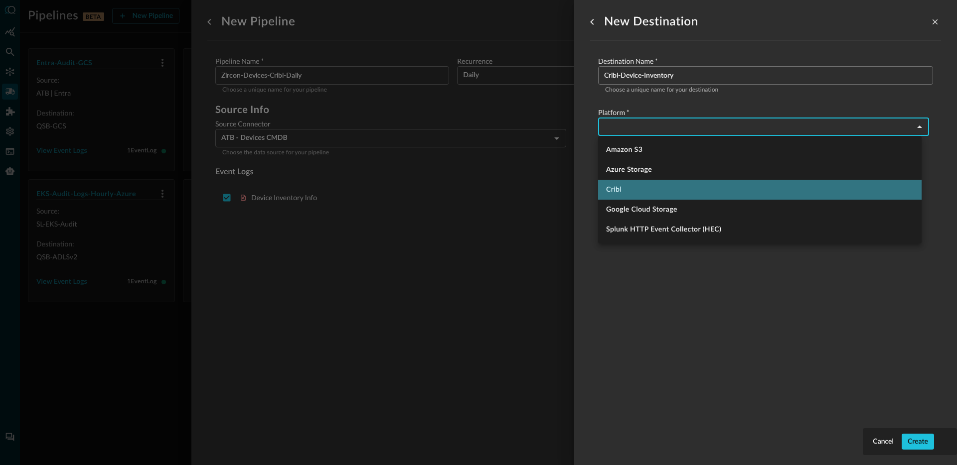
click at [646, 196] on li "Cribl" at bounding box center [759, 190] width 323 height 20
type input "cribl"
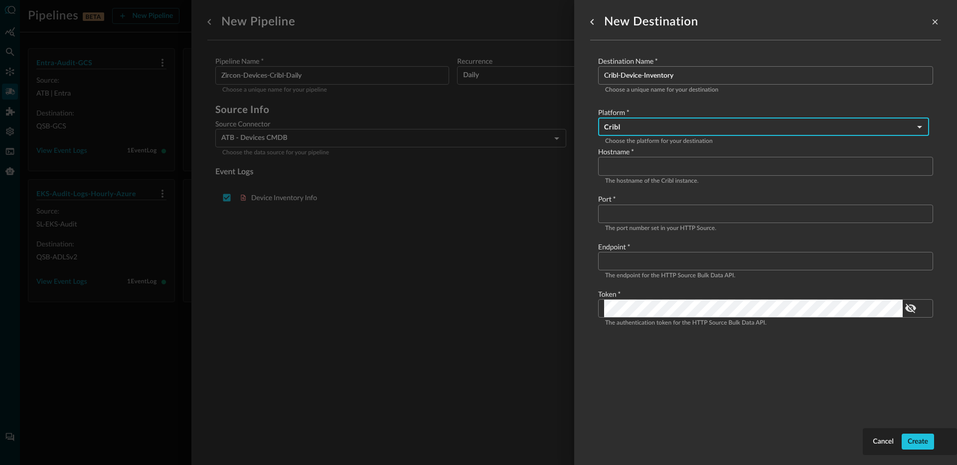
click at [654, 171] on input "Configure pipeline destination" at bounding box center [768, 166] width 329 height 18
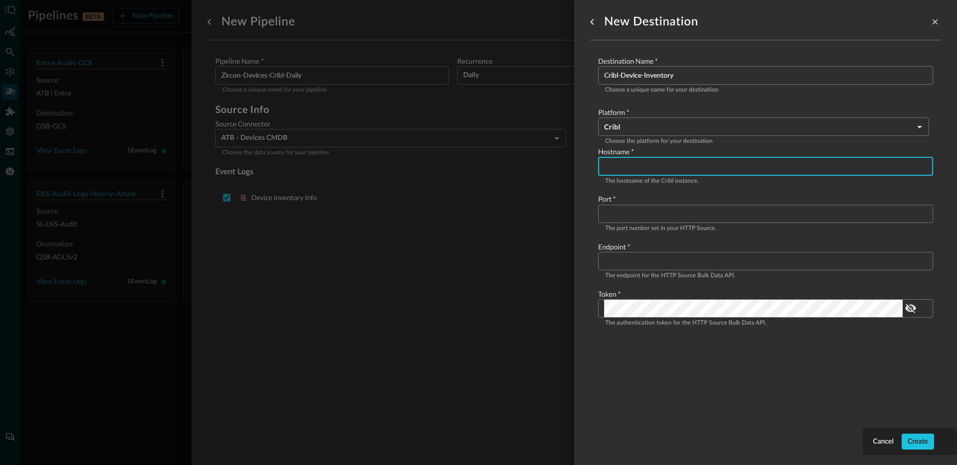
paste input "[DOMAIN_NAME]"
type input "[DOMAIN_NAME]"
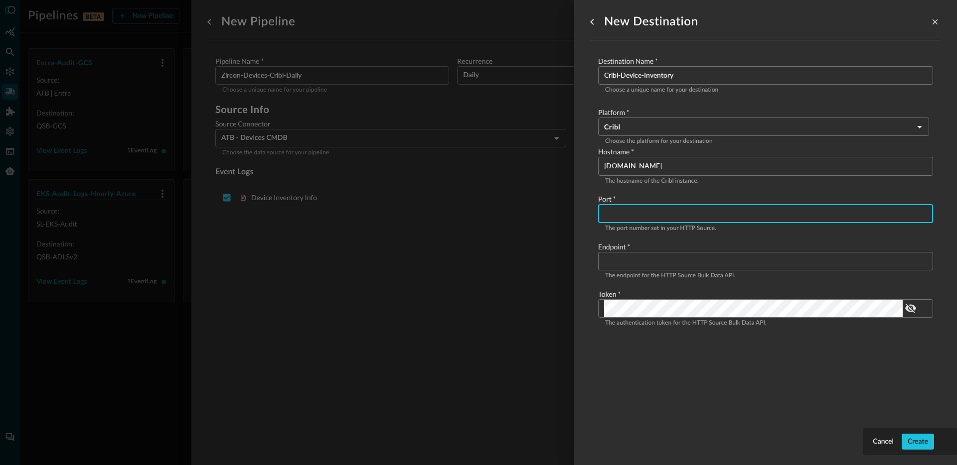
paste input "10080"
type input "10080"
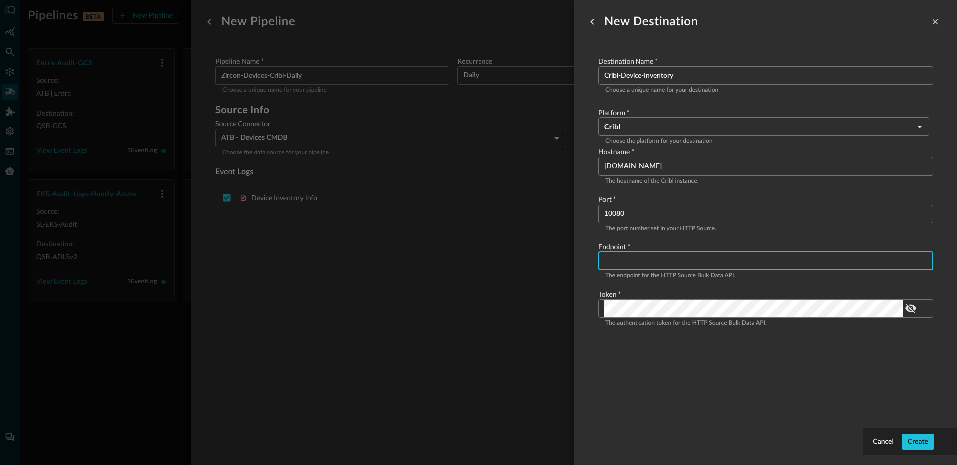
paste input "/cribl/_bulk"
type input "/cribl/_bulk"
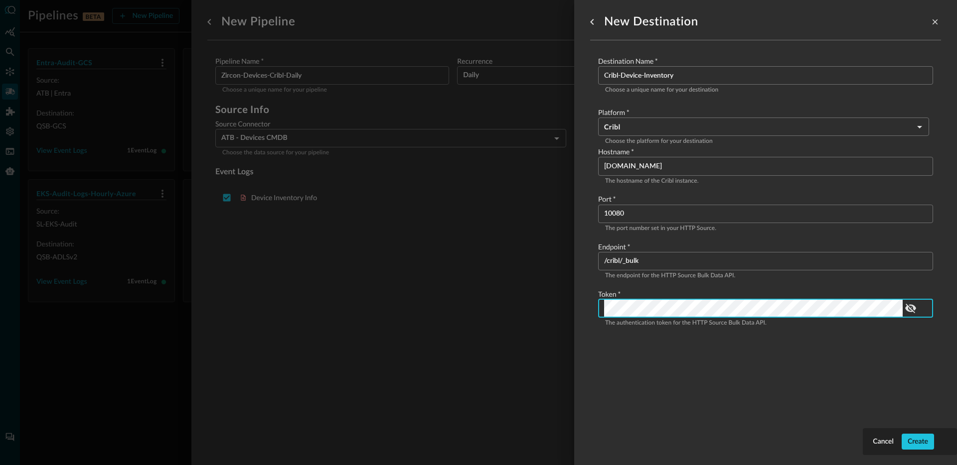
click at [776, 384] on div "New Destination Destination Name   * Cribl-Device-Inventory ​ Choose a unique n…" at bounding box center [765, 227] width 351 height 454
click at [911, 439] on div "Create" at bounding box center [917, 442] width 20 height 12
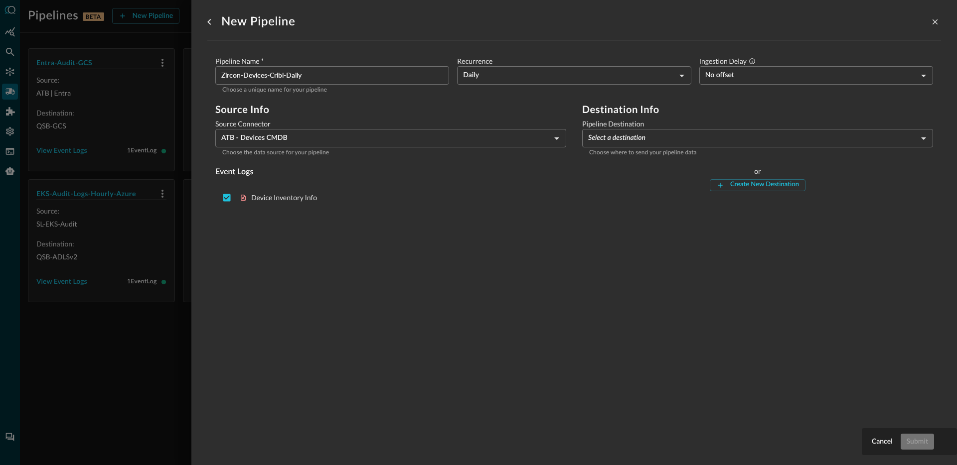
click at [625, 141] on body "Pipelines BETA New Pipeline Manage Destinations ( 4 ) Help Logout JR Entra-Audi…" at bounding box center [478, 232] width 957 height 465
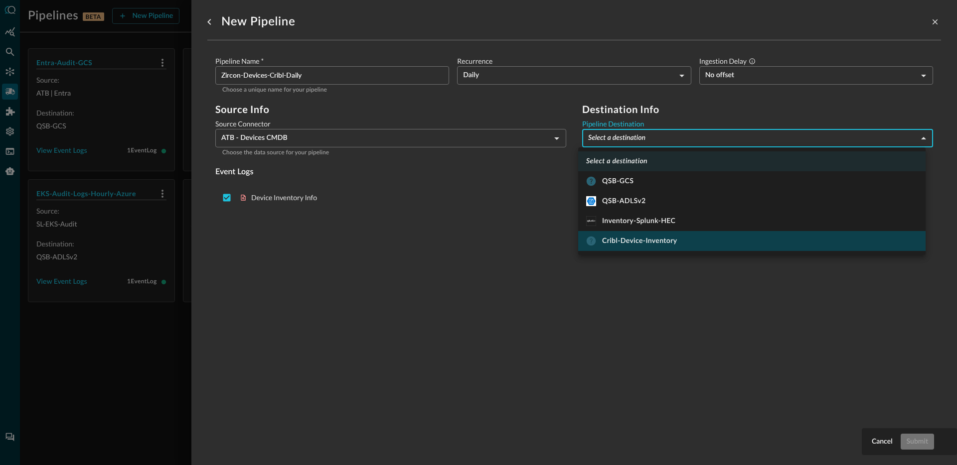
click at [619, 239] on div "Cribl-Device-Inventory" at bounding box center [631, 241] width 91 height 10
type input "12"
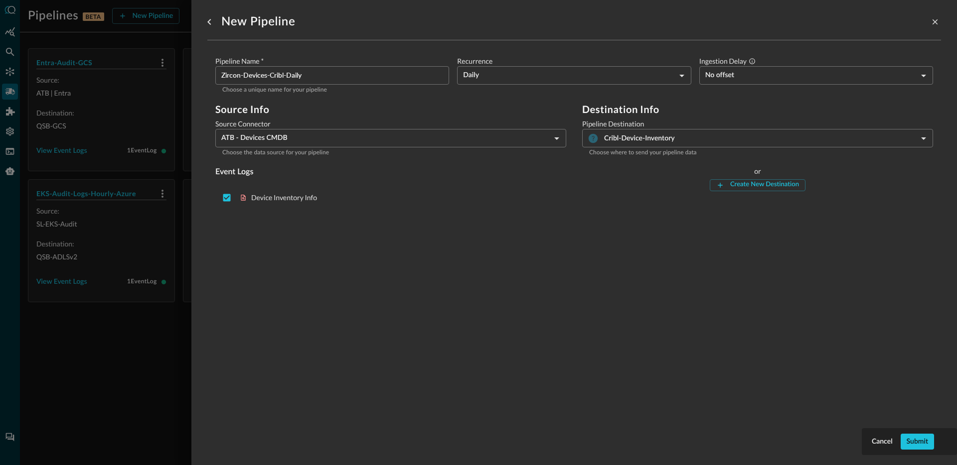
click at [501, 277] on div "New Pipeline Pipeline Name   * Zircon-Devices-Cribl-Daily ​ Choose a unique nam…" at bounding box center [574, 227] width 734 height 454
click at [919, 441] on div "Submit" at bounding box center [917, 442] width 21 height 12
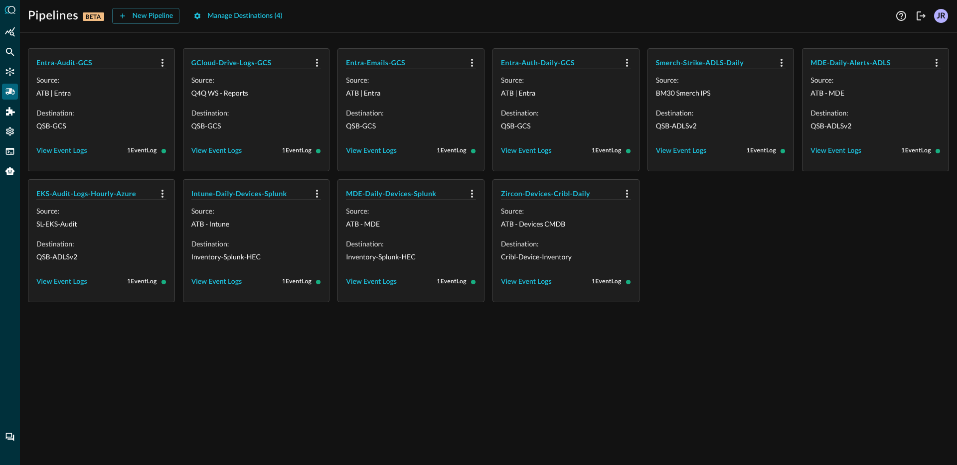
click at [478, 388] on div "Entra-Audit-GCS Source: ATB | Entra Destination: QSB-GCS View Event Logs 1 Even…" at bounding box center [488, 252] width 937 height 425
click at [764, 382] on div "Entra-Audit-GCS Source: ATB | Entra Destination: QSB-GCS View Event Logs 1 Even…" at bounding box center [488, 252] width 937 height 425
click at [764, 274] on div "Entra-Audit-GCS Source: ATB | Entra Destination: QSB-GCS View Event Logs 1 Even…" at bounding box center [488, 175] width 921 height 254
click at [141, 340] on div "Entra-Audit-GCS Source: ATB | Entra Destination: QSB-GCS View Event Logs 1 Even…" at bounding box center [488, 252] width 937 height 425
click at [614, 394] on div "Entra-Audit-GCS Source: ATB | Entra Destination: QSB-GCS View Event Logs 1 Even…" at bounding box center [488, 252] width 937 height 425
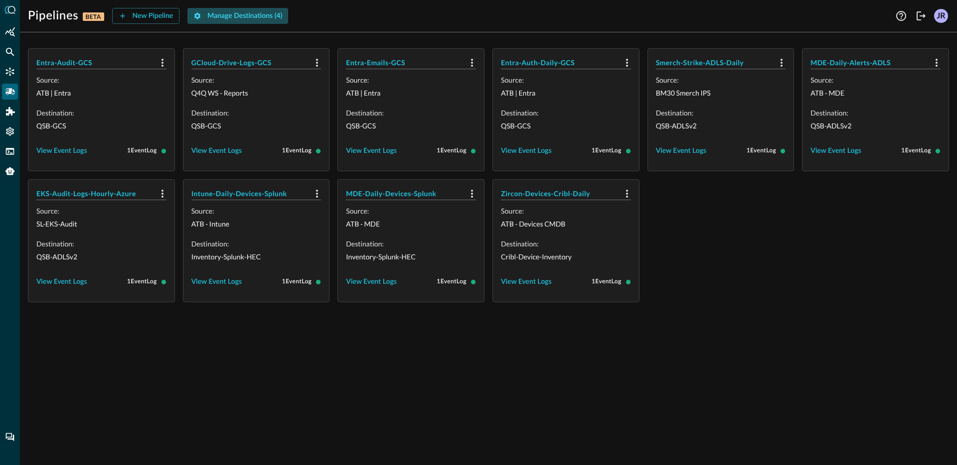
click at [225, 22] on button "Manage Destinations ( 4 )" at bounding box center [237, 16] width 101 height 16
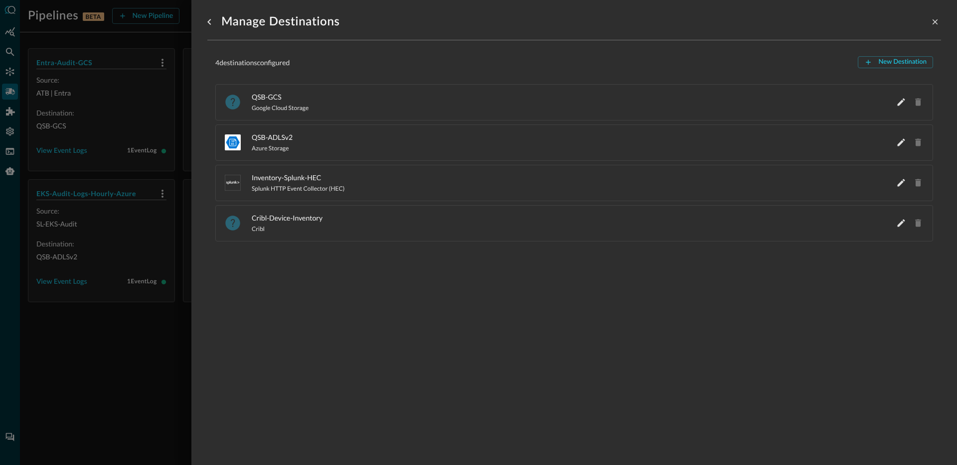
click at [117, 360] on div at bounding box center [478, 232] width 957 height 465
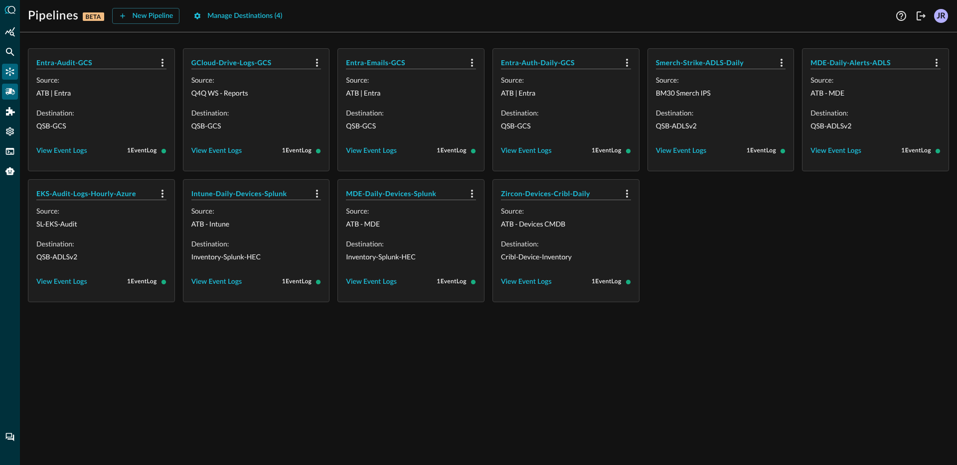
click at [9, 67] on icon "Connectors" at bounding box center [10, 72] width 10 height 10
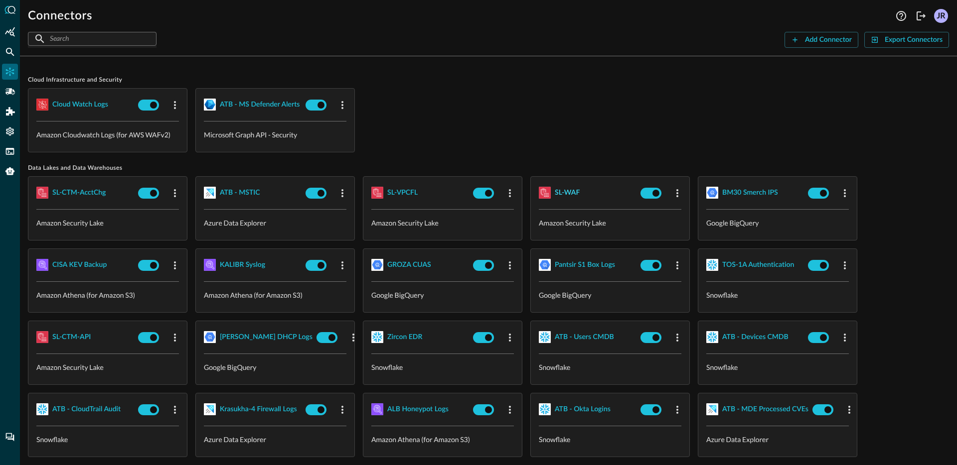
click at [573, 194] on div "SL-WAF" at bounding box center [567, 193] width 25 height 12
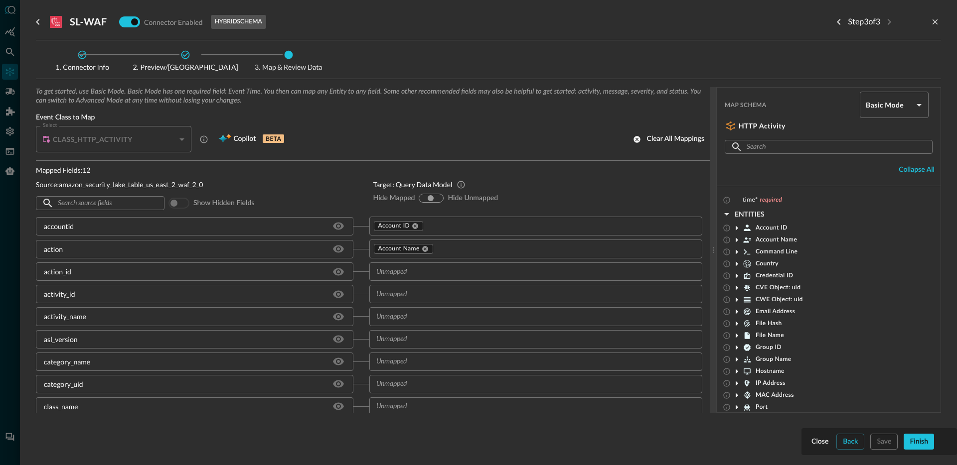
click at [89, 60] on span "Connector Info" at bounding box center [82, 65] width 85 height 11
click at [833, 20] on icon "Previous step" at bounding box center [839, 22] width 12 height 12
click at [837, 23] on icon "Previous step" at bounding box center [838, 22] width 3 height 6
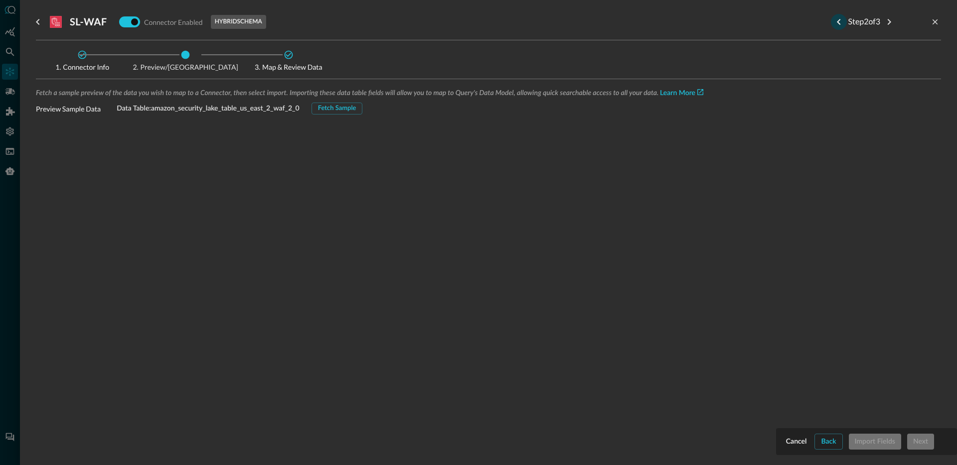
click at [837, 23] on icon "Previous step" at bounding box center [838, 22] width 3 height 6
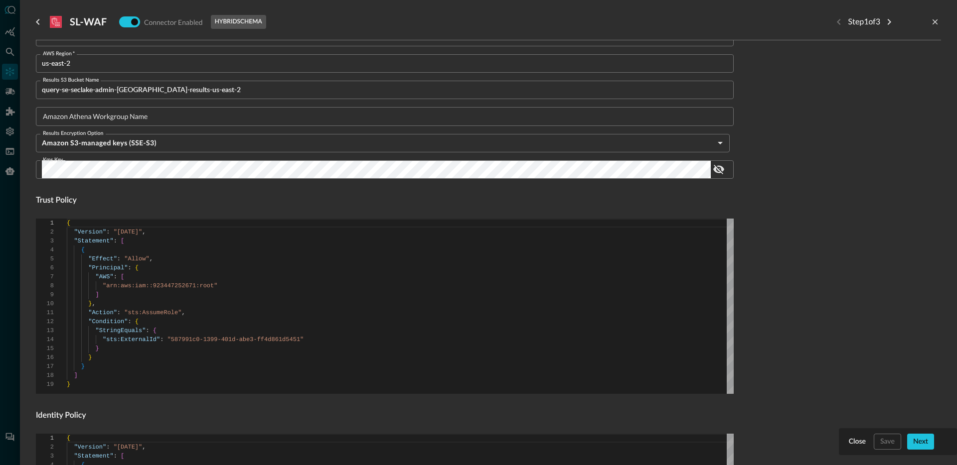
scroll to position [305, 0]
type textarea "{ "Version": "[DATE]", "Statement": [ { "Effect": "Allow", "Principal": { "AWS"…"
drag, startPoint x: 216, startPoint y: 287, endPoint x: 105, endPoint y: 287, distance: 110.6
click at [105, 287] on div "{ "Version" : "[DATE]" , "Statement" : [ { "Effect" : "Allow" , "Principal" : {…" at bounding box center [400, 305] width 667 height 175
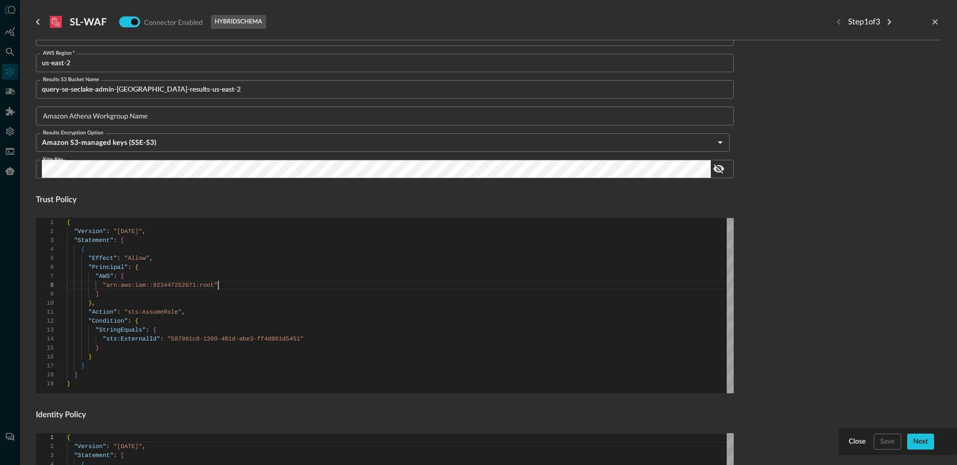
click at [222, 280] on div "{ "Version" : "[DATE]" , "Statement" : [ { "Effect" : "Allow" , "Principal" : {…" at bounding box center [400, 305] width 667 height 175
drag, startPoint x: 221, startPoint y: 285, endPoint x: 104, endPoint y: 287, distance: 117.6
click at [104, 287] on div "{ "Version" : "[DATE]" , "Statement" : [ { "Effect" : "Allow" , "Principal" : {…" at bounding box center [400, 305] width 667 height 175
click at [5, 103] on div at bounding box center [478, 232] width 957 height 465
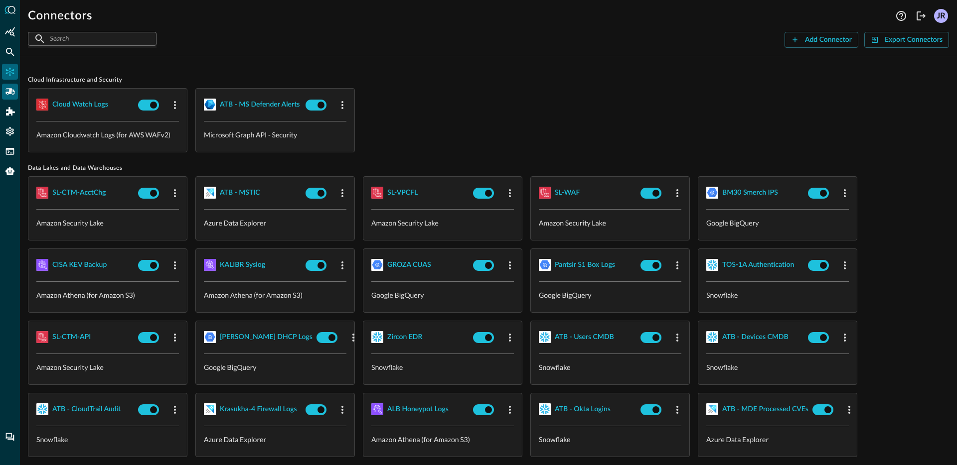
click at [7, 93] on icon "Pipelines" at bounding box center [10, 91] width 10 height 6
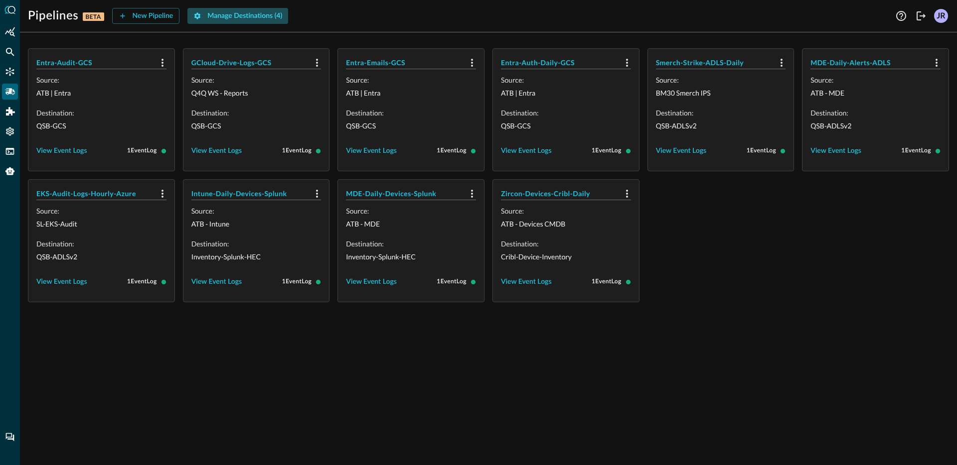
click at [216, 17] on div "Manage Destinations ( 4 )" at bounding box center [244, 16] width 75 height 12
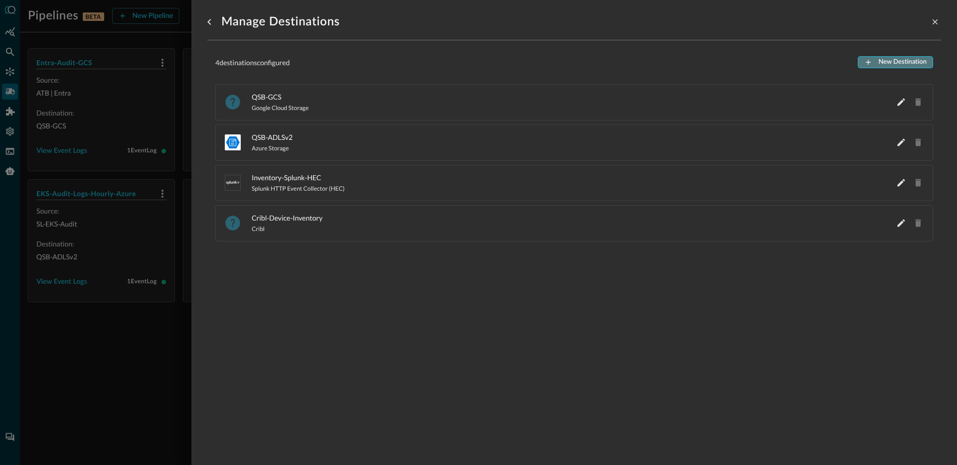
click at [891, 60] on div "New Destination" at bounding box center [902, 62] width 48 height 11
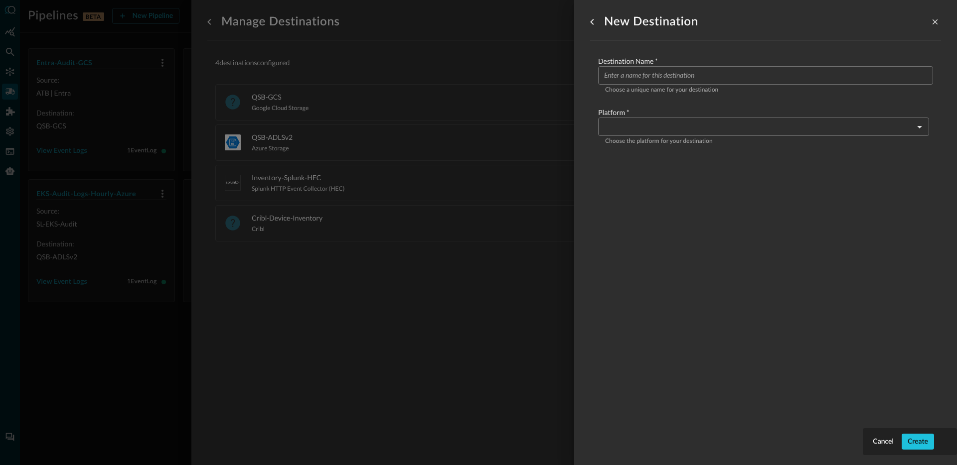
click at [706, 74] on input "Configure pipeline destination" at bounding box center [768, 75] width 329 height 18
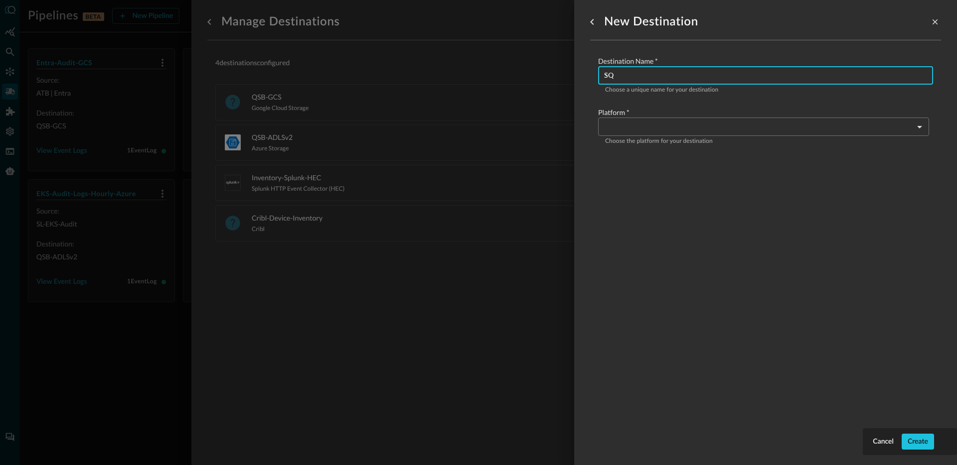
type input "S"
type input "QSB-DE1-DataLake"
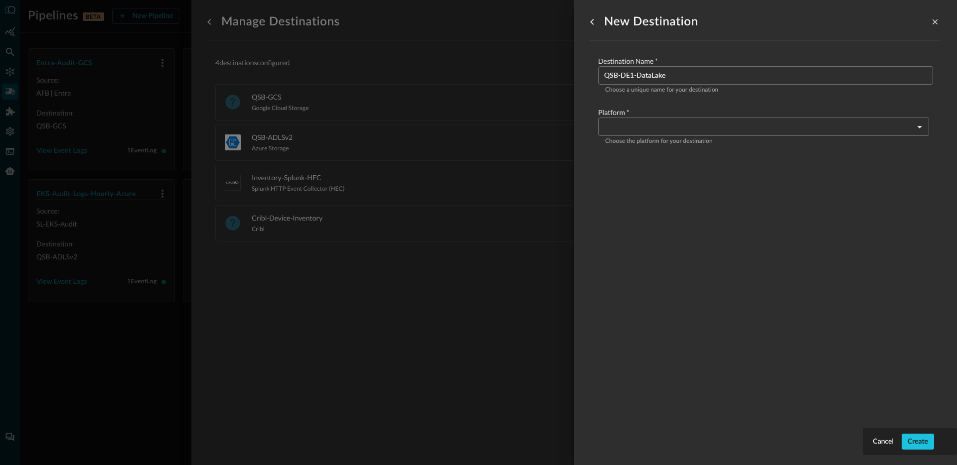
click at [638, 136] on div "Platform   * ​ ​ Choose the platform for your destination" at bounding box center [765, 127] width 335 height 39
click at [646, 132] on body "Pipelines BETA New Pipeline Manage Destinations ( 4 ) Help Logout JR Entra-Audi…" at bounding box center [478, 232] width 957 height 465
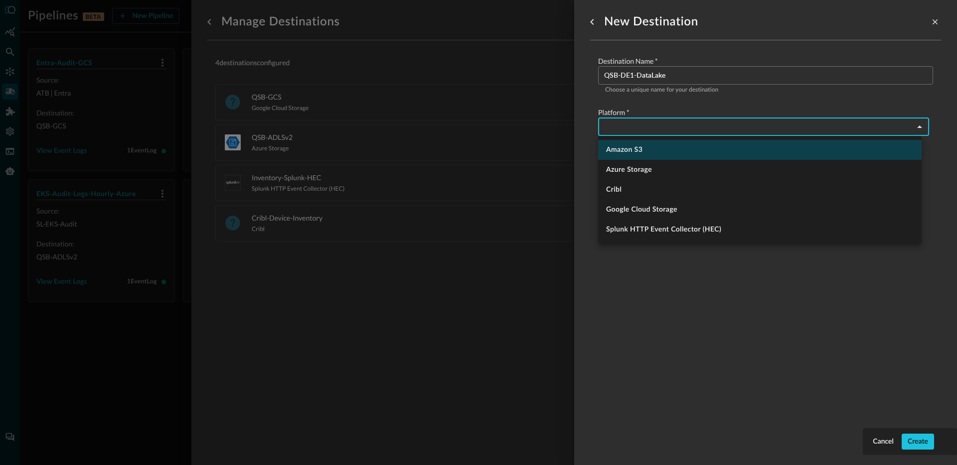
click at [639, 150] on li "Amazon S3" at bounding box center [759, 150] width 323 height 20
type input "amazon_s3"
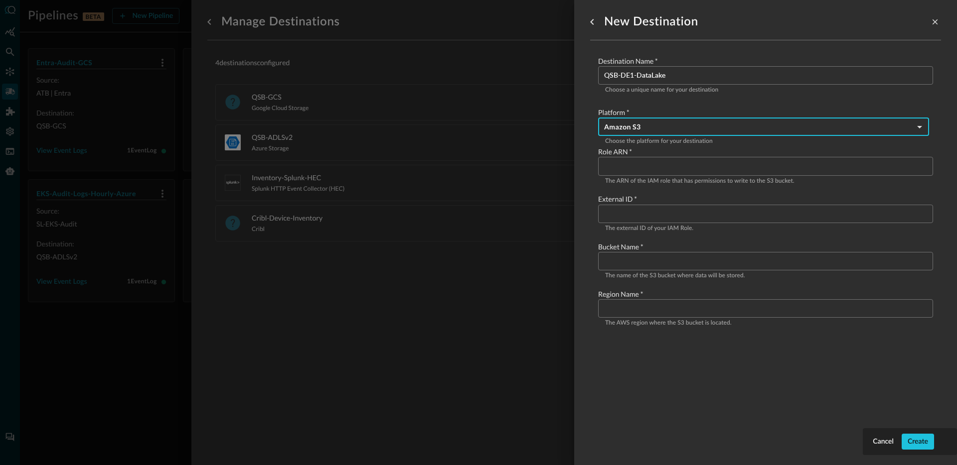
click at [674, 169] on input "Configure pipeline destination" at bounding box center [768, 166] width 329 height 18
paste input "arn:aws:iam::179877429183:role/QSPTesting"
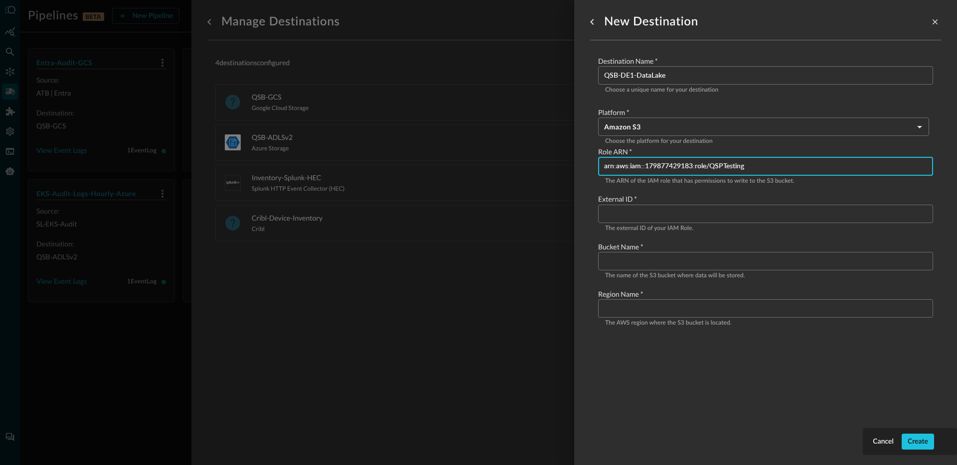
type input "arn:aws:iam::179877429183:role/QSPTesting"
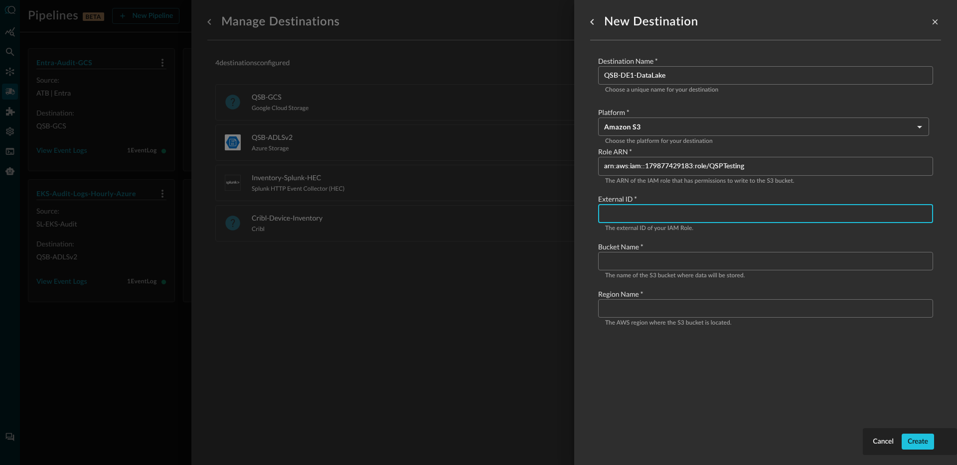
paste input "bigchungus123"
type input "bigchungus123"
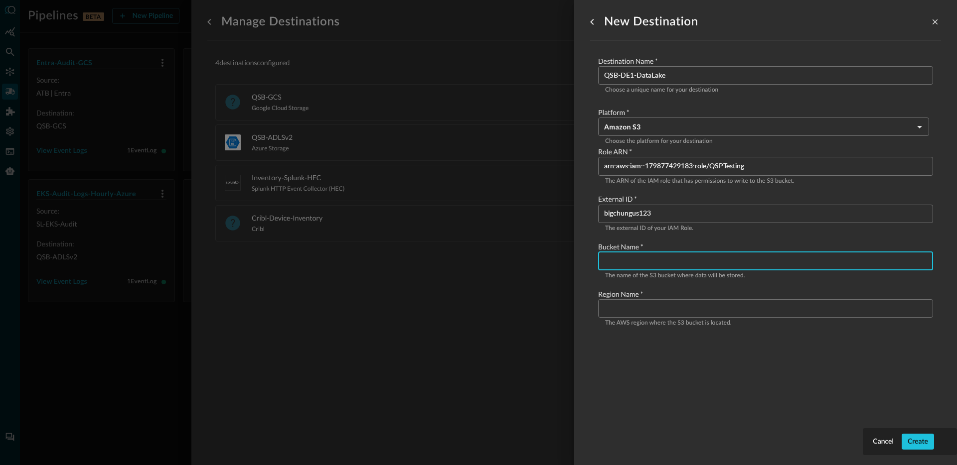
paste input "qsb-de1-mock-seclake"
type input "qsb-de1-mock-seclake"
click at [662, 312] on input "Configure pipeline destination" at bounding box center [768, 309] width 329 height 18
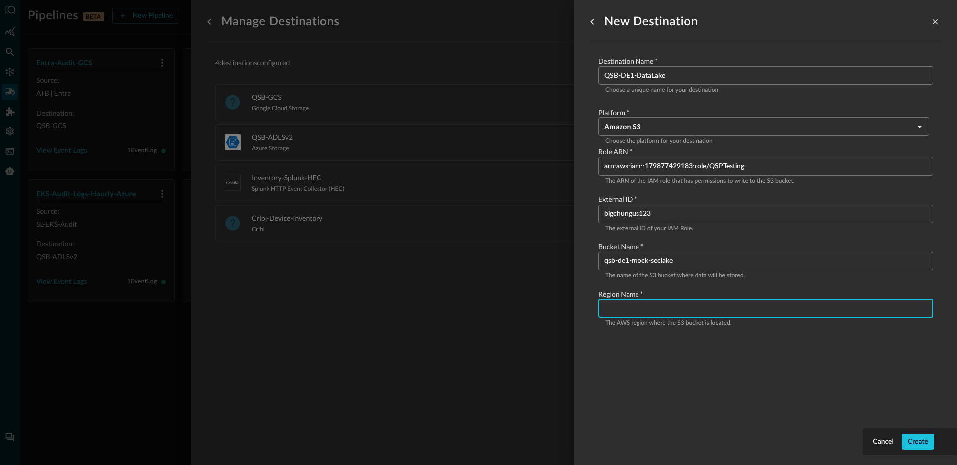
paste input "us-east-2"
type input "us-east-2"
click at [644, 404] on div "New Destination Destination Name   * QSB-DE1-DataLake ​ Choose a unique name fo…" at bounding box center [765, 227] width 351 height 454
click at [914, 447] on div "Create" at bounding box center [917, 442] width 20 height 12
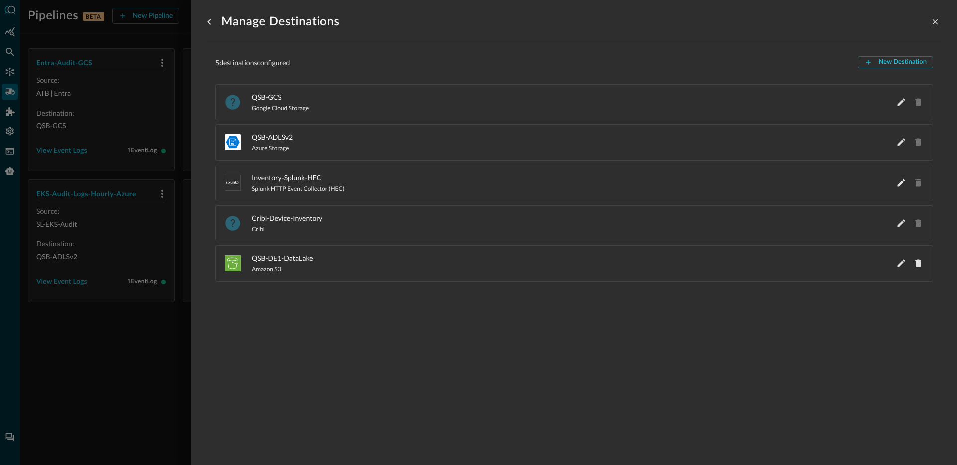
click at [107, 363] on div at bounding box center [478, 232] width 957 height 465
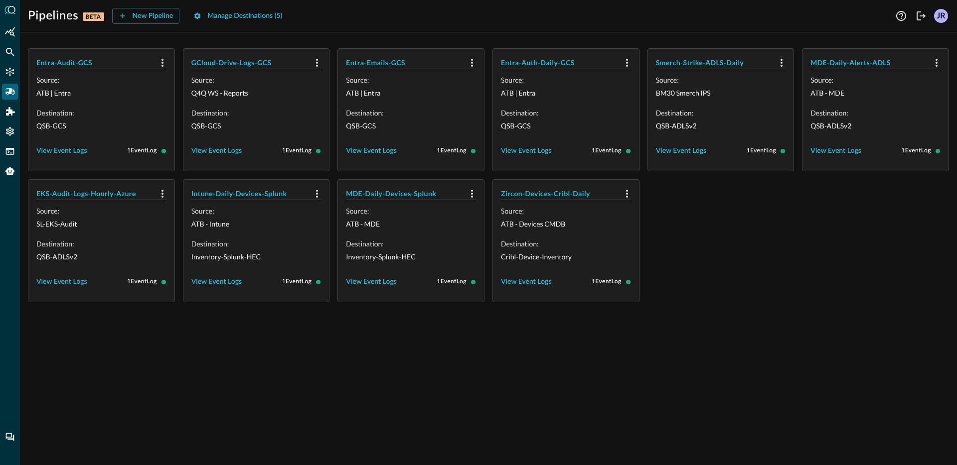
click at [104, 371] on div "Entra-Audit-GCS Source: ATB | Entra Destination: QSB-GCS View Event Logs 1 Even…" at bounding box center [488, 252] width 937 height 425
click at [131, 20] on button "New Pipeline" at bounding box center [146, 16] width 68 height 16
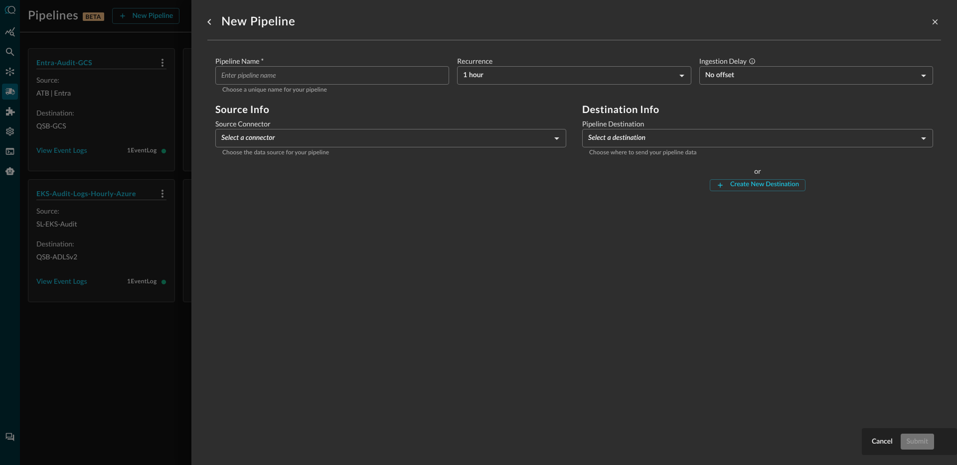
click at [267, 80] on input "Pipeline Name   *" at bounding box center [335, 75] width 228 height 18
click at [292, 139] on body "Pipelines BETA New Pipeline Manage Destinations ( 5 ) Help Logout JR Entra-Audi…" at bounding box center [478, 232] width 957 height 465
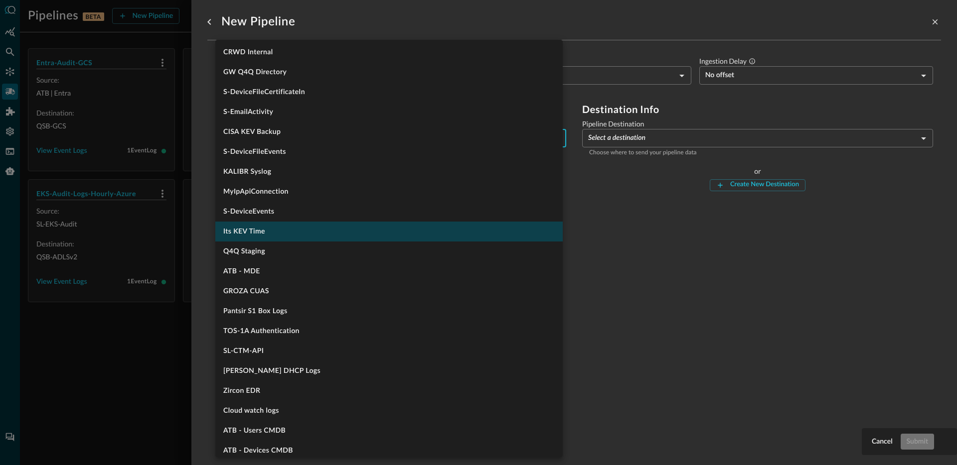
scroll to position [574, 0]
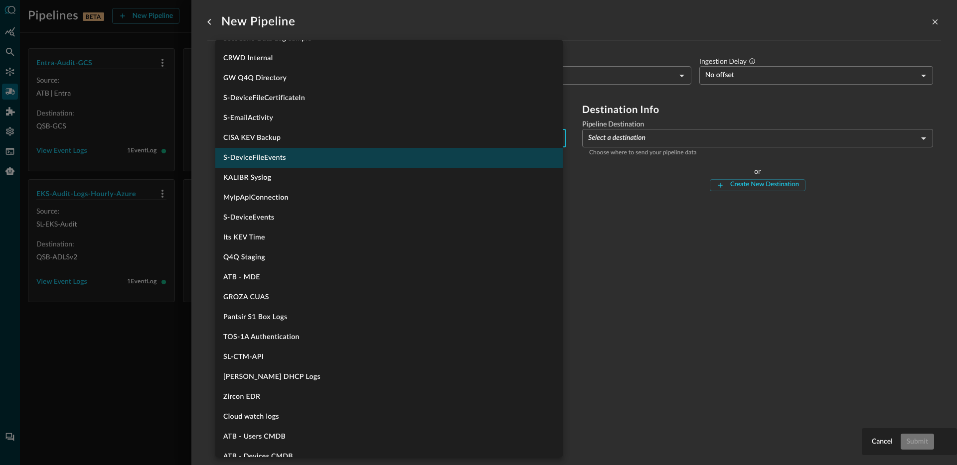
click at [292, 161] on li "S-DeviceFileEvents" at bounding box center [388, 158] width 347 height 20
type input "1029"
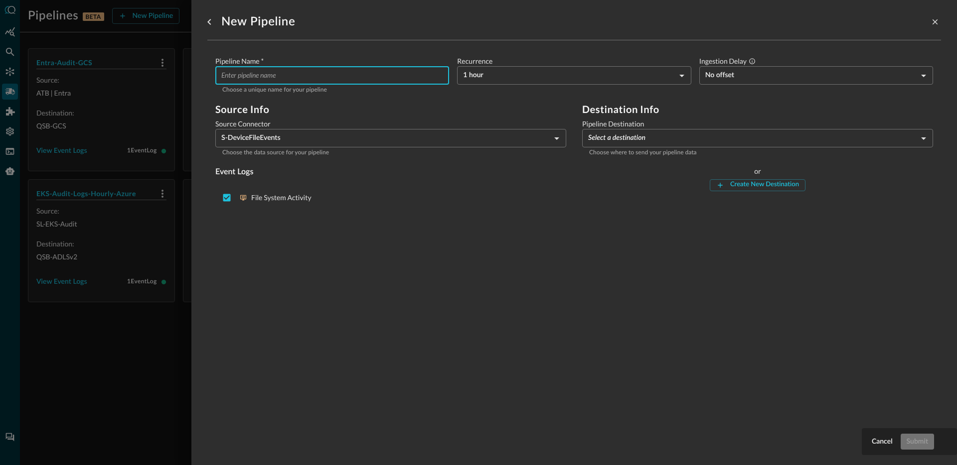
click at [343, 79] on input "Pipeline Name   *" at bounding box center [335, 75] width 228 height 18
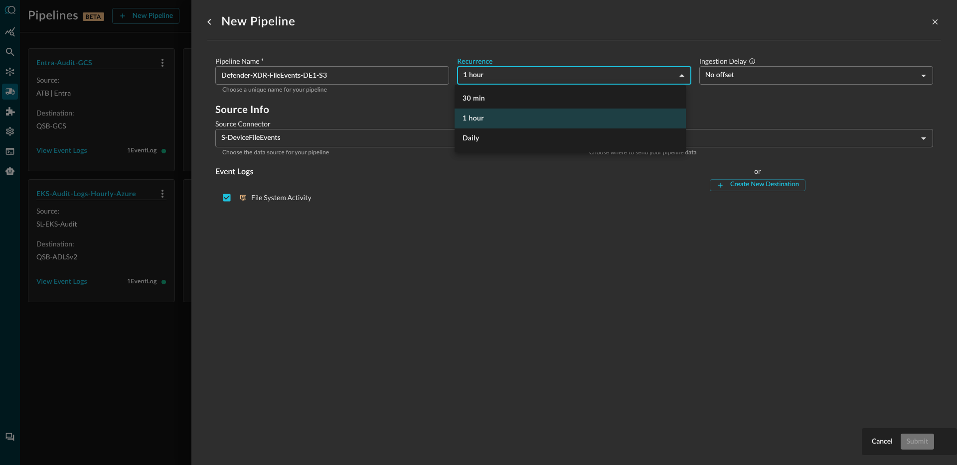
click at [491, 74] on body "Pipelines BETA New Pipeline Manage Destinations ( 5 ) Help Logout JR Entra-Audi…" at bounding box center [478, 232] width 957 height 465
click at [496, 44] on div at bounding box center [478, 232] width 957 height 465
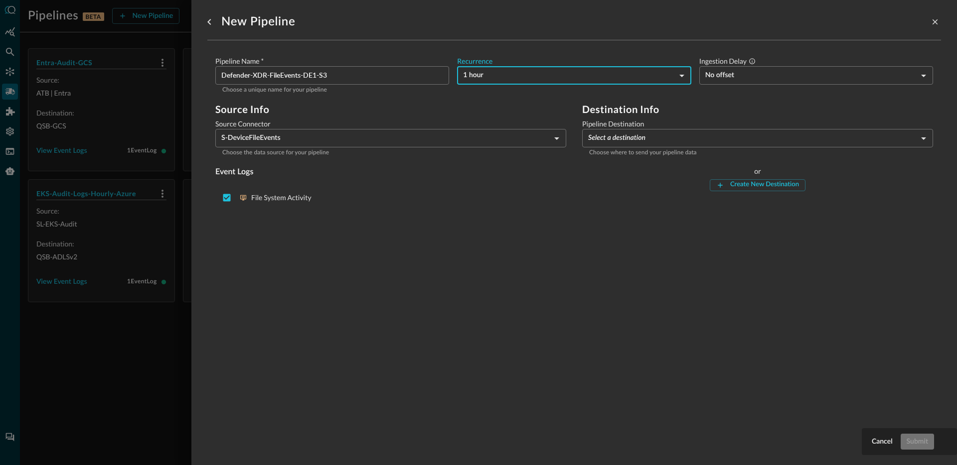
click at [300, 76] on input "Defender-XDR-FileEvents-DE1-S3" at bounding box center [335, 75] width 228 height 18
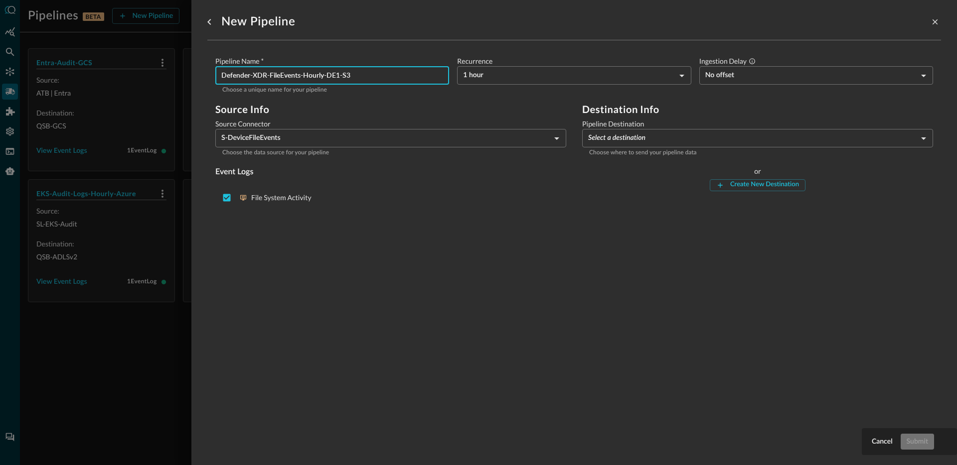
type input "Defender-XDR-FileEvents-Hourly-DE1-S3"
click at [361, 31] on div "New Pipeline" at bounding box center [574, 22] width 734 height 20
click at [751, 75] on body "Pipelines BETA New Pipeline Manage Destinations ( 5 ) Help Logout JR Entra-Audi…" at bounding box center [478, 232] width 957 height 465
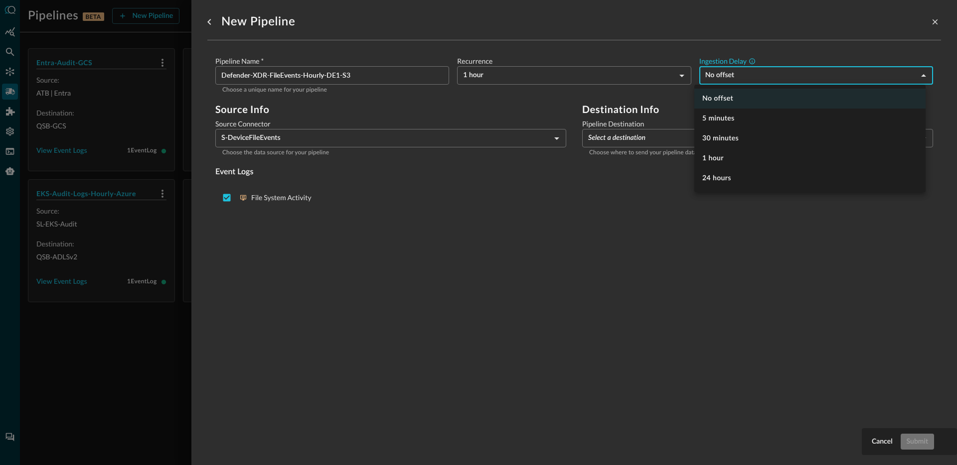
click at [347, 341] on div at bounding box center [478, 232] width 957 height 465
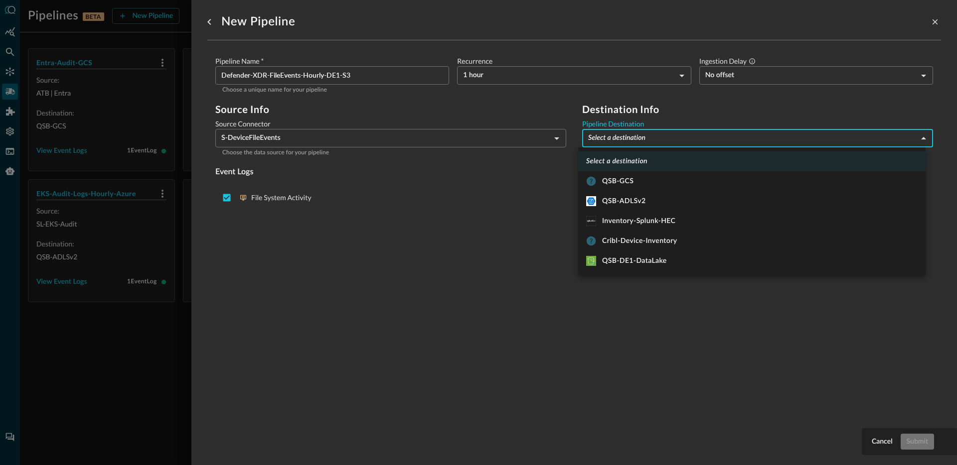
click at [600, 139] on body "Pipelines BETA New Pipeline Manage Destinations ( 5 ) Help Logout JR Entra-Audi…" at bounding box center [478, 232] width 957 height 465
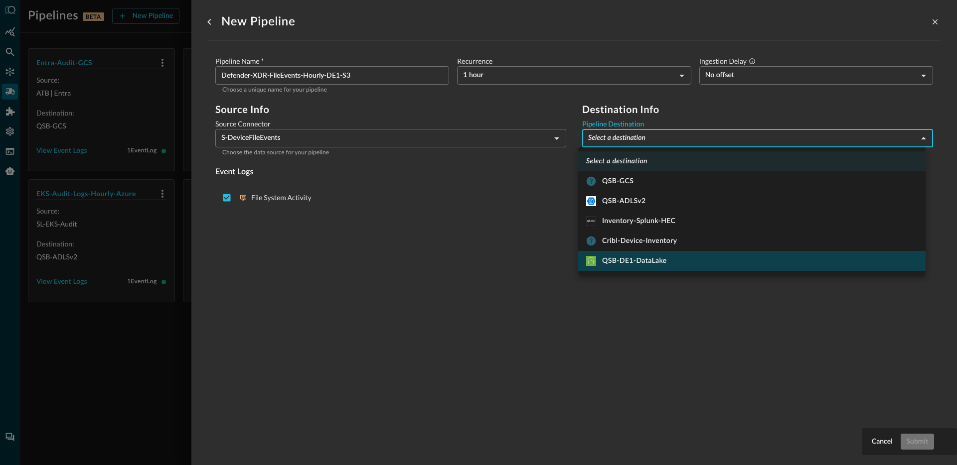
click at [636, 255] on li "QSB-DE1-DataLake" at bounding box center [751, 261] width 347 height 20
type input "13"
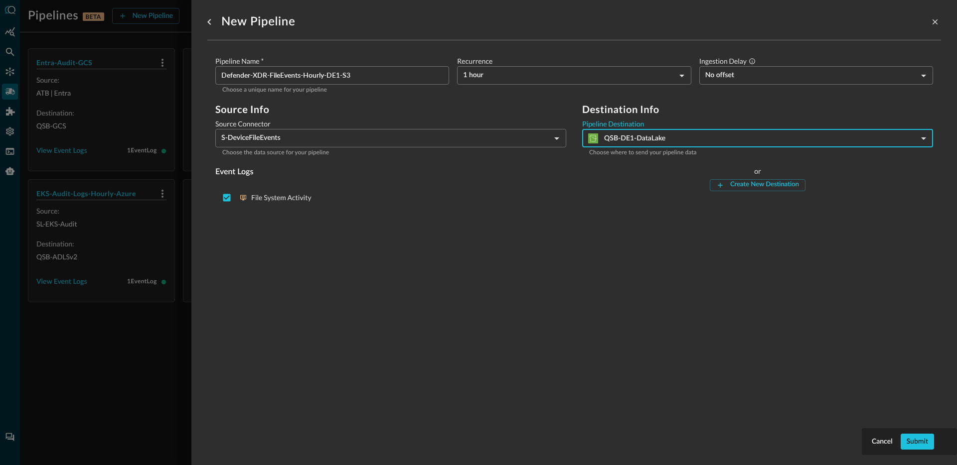
click at [425, 252] on div "New Pipeline Pipeline Name   * Defender-XDR-FileEvents-Hourly-DE1-S3 ​ Choose a…" at bounding box center [574, 227] width 734 height 454
click at [928, 437] on button "Submit" at bounding box center [917, 442] width 33 height 16
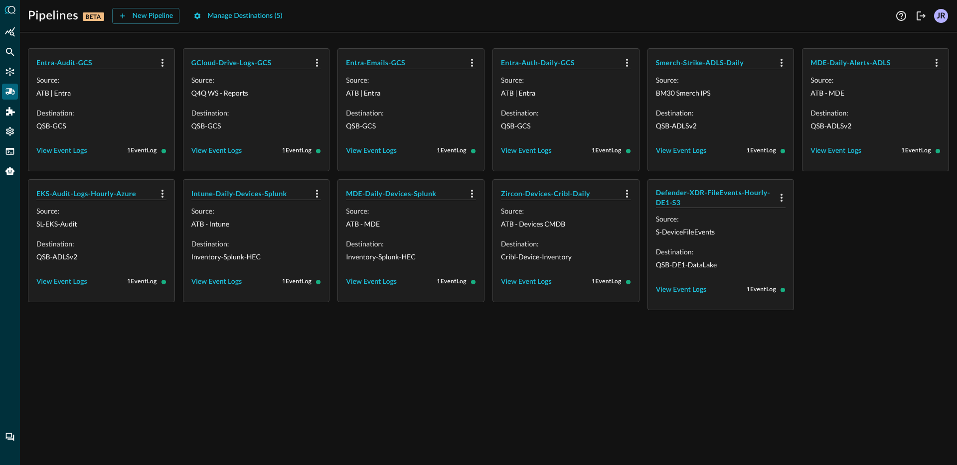
click at [475, 387] on div "Entra-Audit-GCS Source: ATB | Entra Destination: QSB-GCS View Event Logs 1 Even…" at bounding box center [488, 252] width 937 height 425
click at [530, 394] on div "Entra-Audit-GCS Source: ATB | Entra Destination: QSB-GCS View Event Logs 1 Even…" at bounding box center [488, 252] width 937 height 425
click at [449, 18] on div "Pipelines BETA New Pipeline Manage Destinations ( 5 )" at bounding box center [460, 16] width 865 height 16
click at [433, 377] on div "Entra-Audit-GCS Source: ATB | Entra Destination: QSB-GCS View Event Logs 1 Even…" at bounding box center [488, 252] width 937 height 425
click at [267, 8] on button "Manage Destinations ( 5 )" at bounding box center [237, 16] width 101 height 16
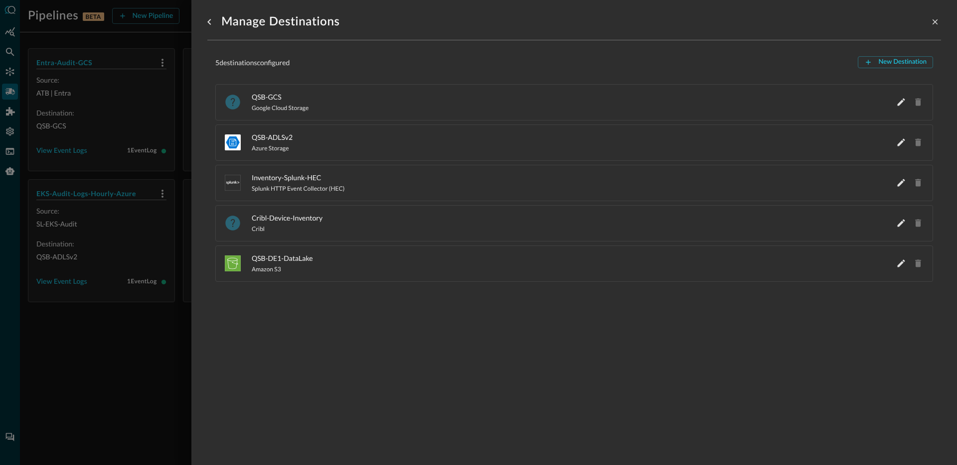
click at [116, 341] on div at bounding box center [478, 232] width 957 height 465
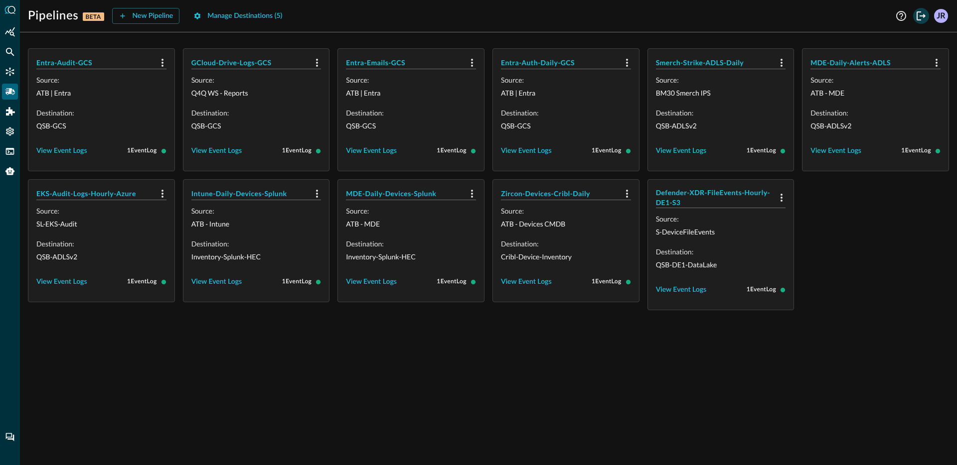
click at [915, 19] on icon "Logout" at bounding box center [921, 16] width 12 height 12
